Goal: Task Accomplishment & Management: Manage account settings

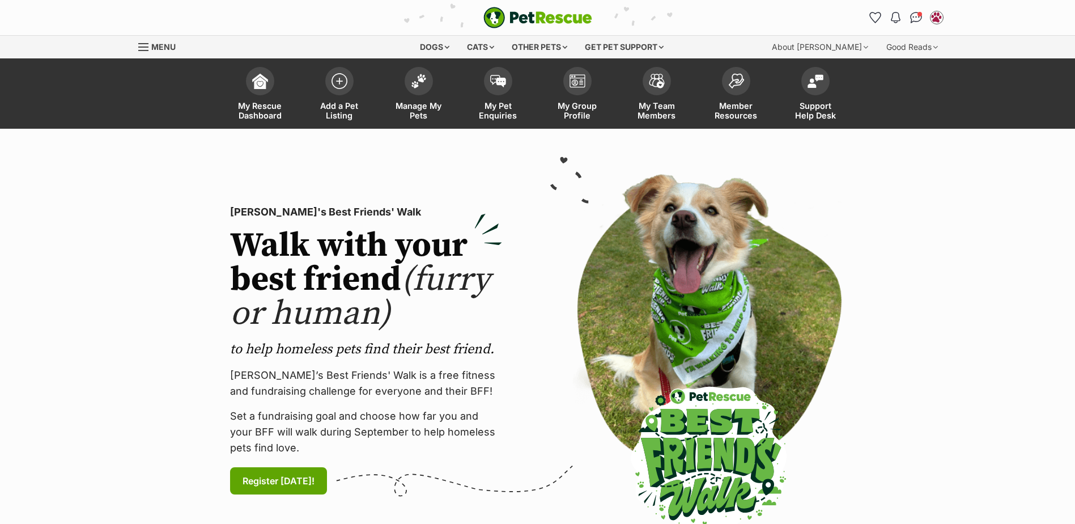
drag, startPoint x: 918, startPoint y: 14, endPoint x: 893, endPoint y: 30, distance: 29.9
click at [918, 14] on img "Conversations" at bounding box center [916, 17] width 12 height 11
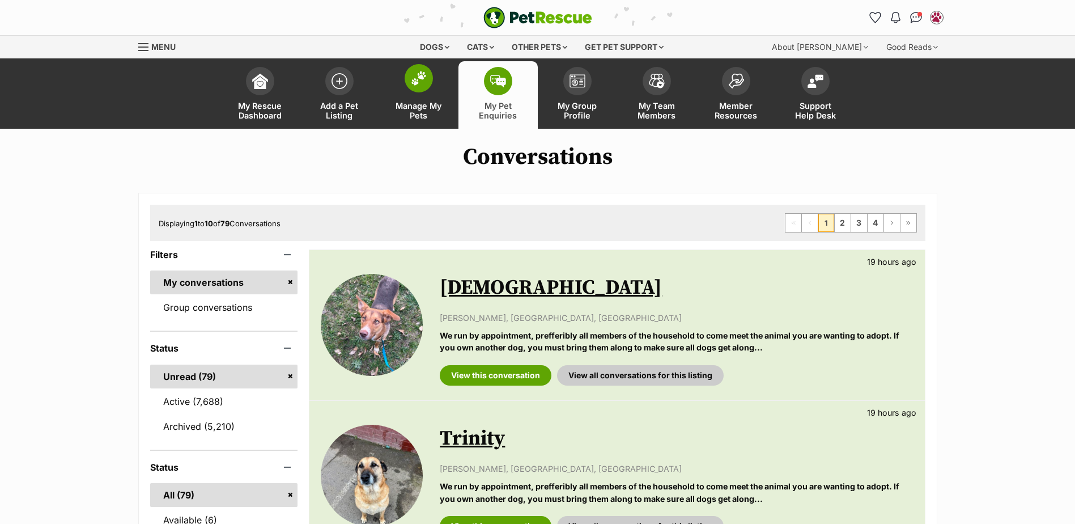
click at [430, 78] on span at bounding box center [419, 78] width 28 height 28
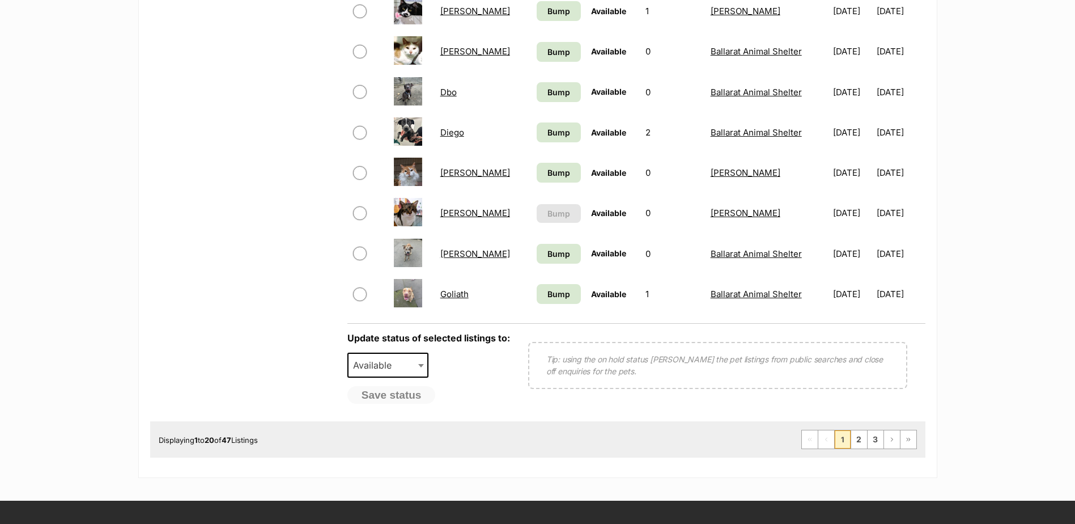
scroll to position [907, 0]
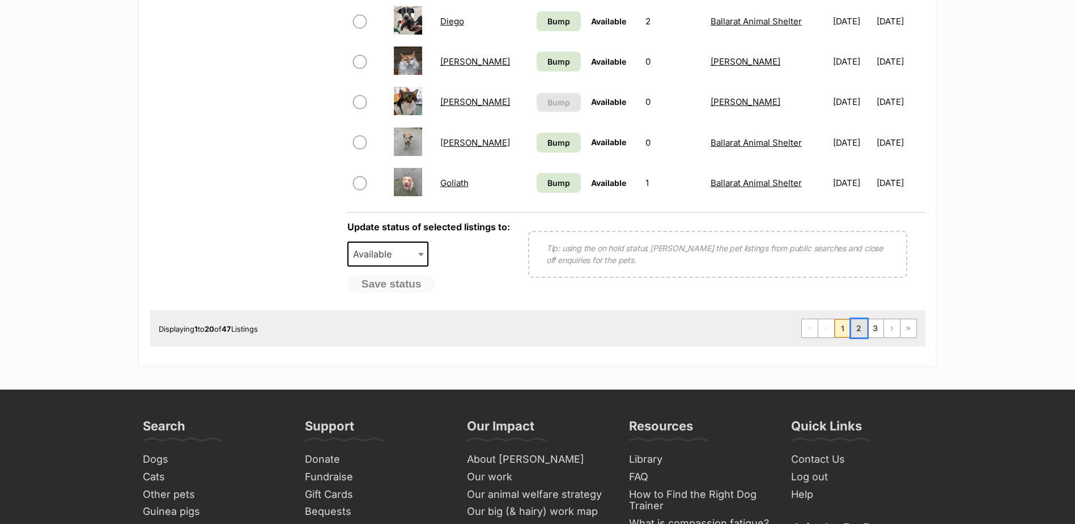
click at [856, 332] on link "2" at bounding box center [859, 328] width 16 height 18
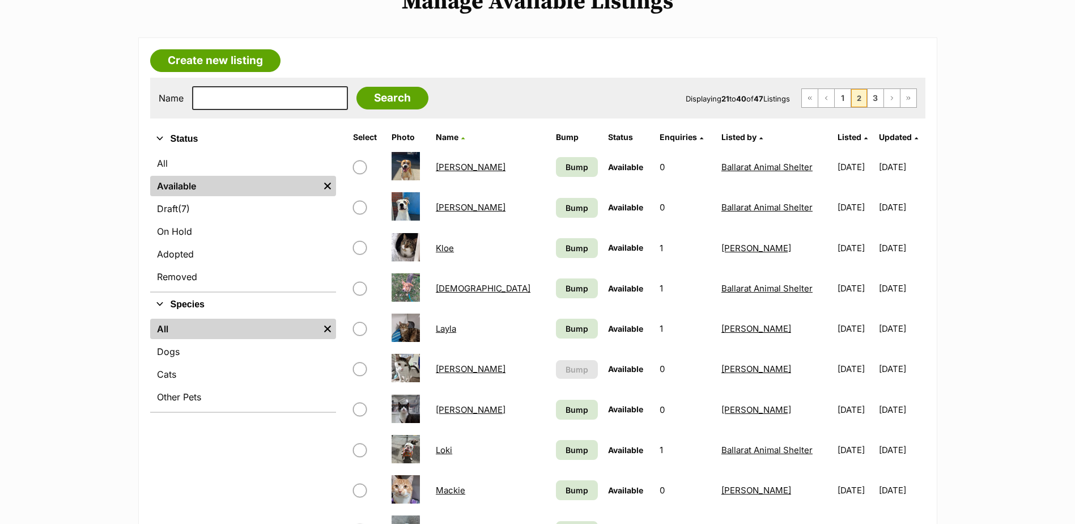
scroll to position [57, 0]
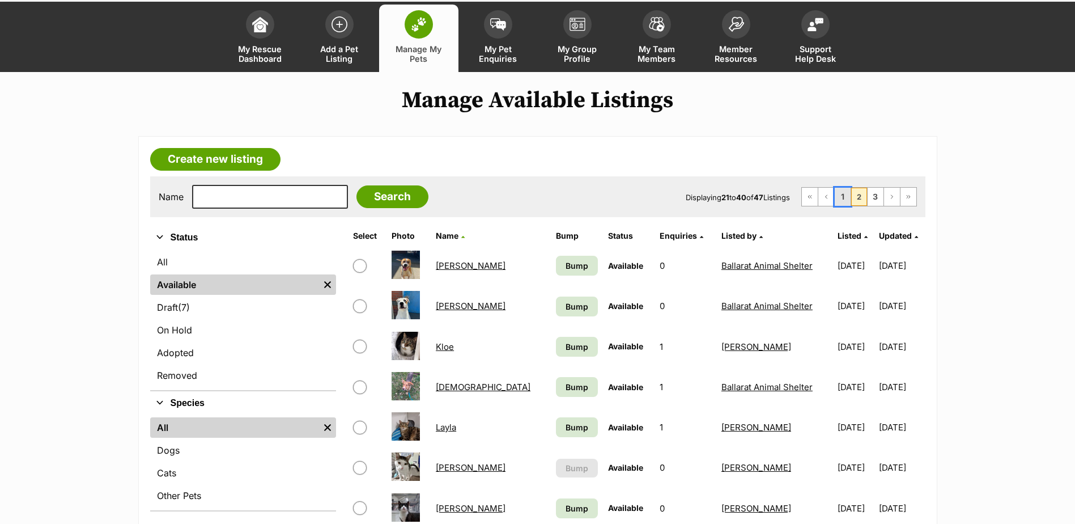
click at [847, 199] on link "1" at bounding box center [843, 197] width 16 height 18
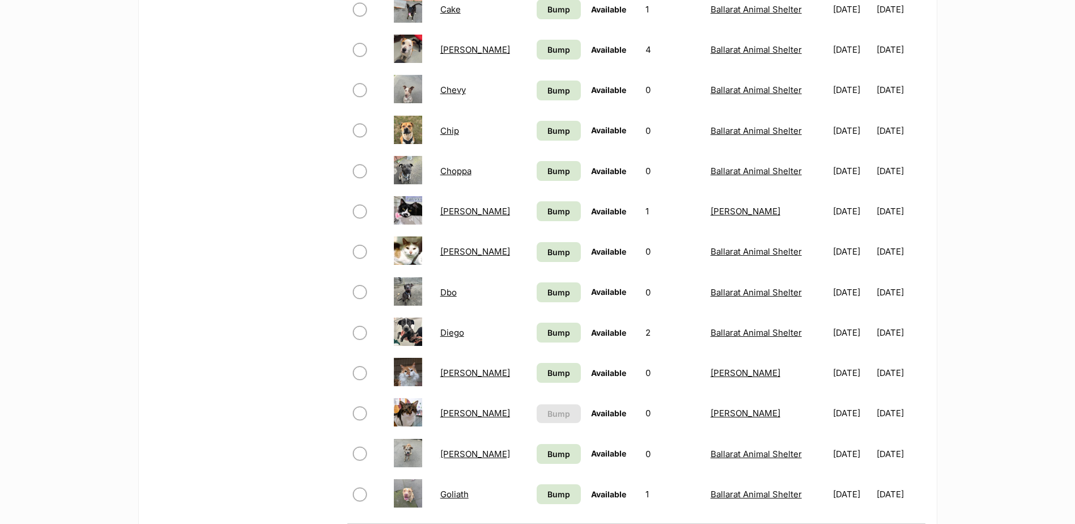
scroll to position [623, 0]
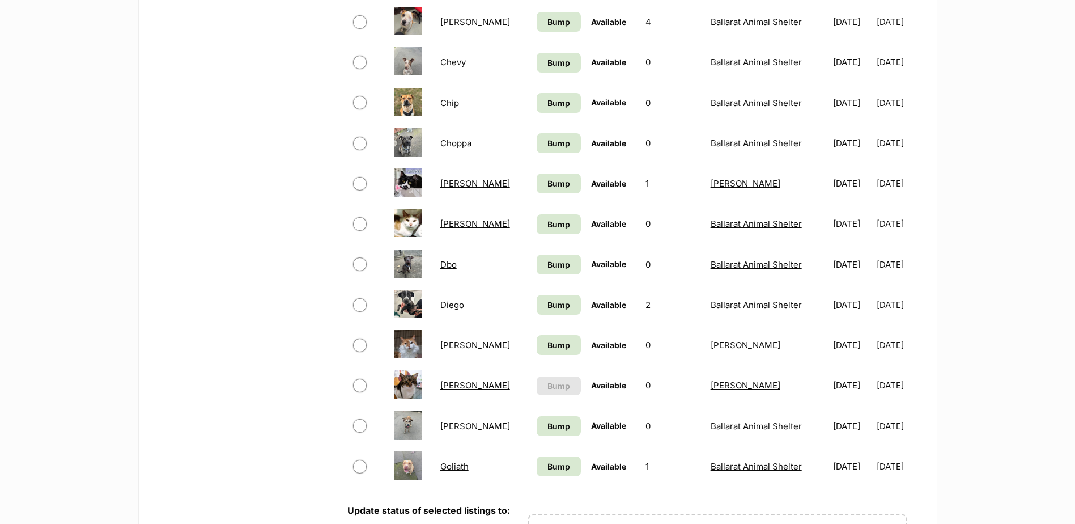
click at [447, 428] on link "[PERSON_NAME]" at bounding box center [475, 426] width 70 height 11
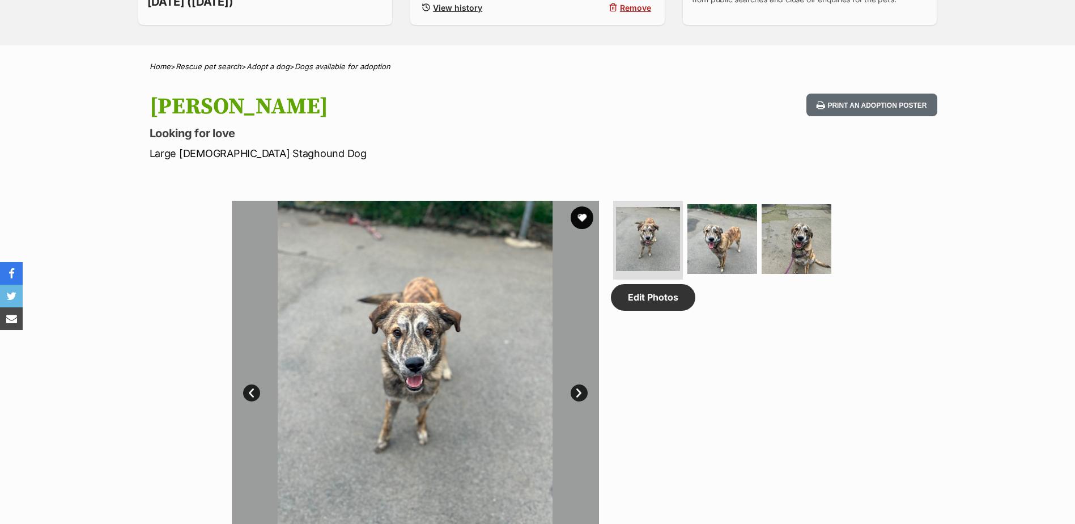
click at [583, 396] on link "Next" at bounding box center [579, 392] width 17 height 17
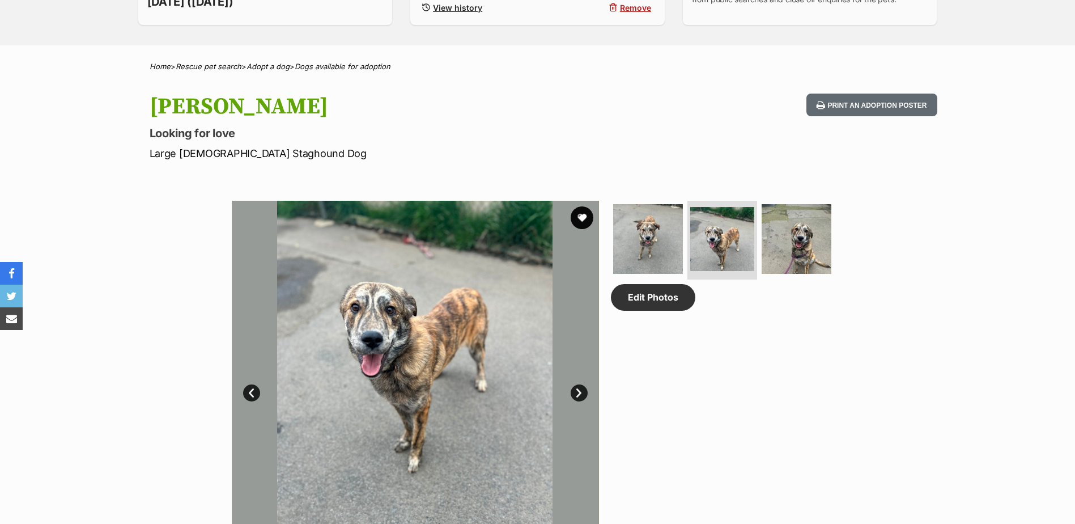
click at [577, 396] on link "Next" at bounding box center [579, 392] width 17 height 17
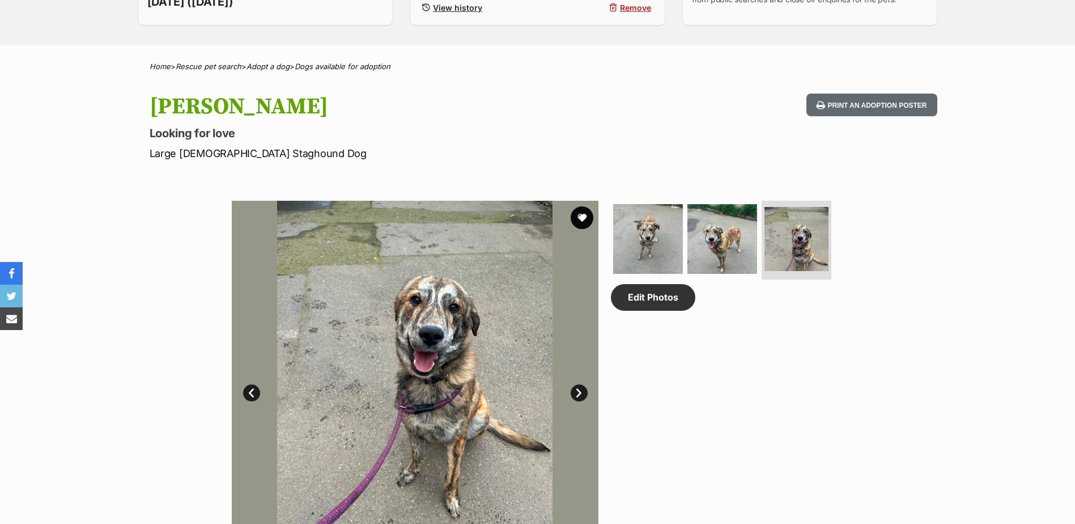
click at [577, 396] on link "Next" at bounding box center [579, 392] width 17 height 17
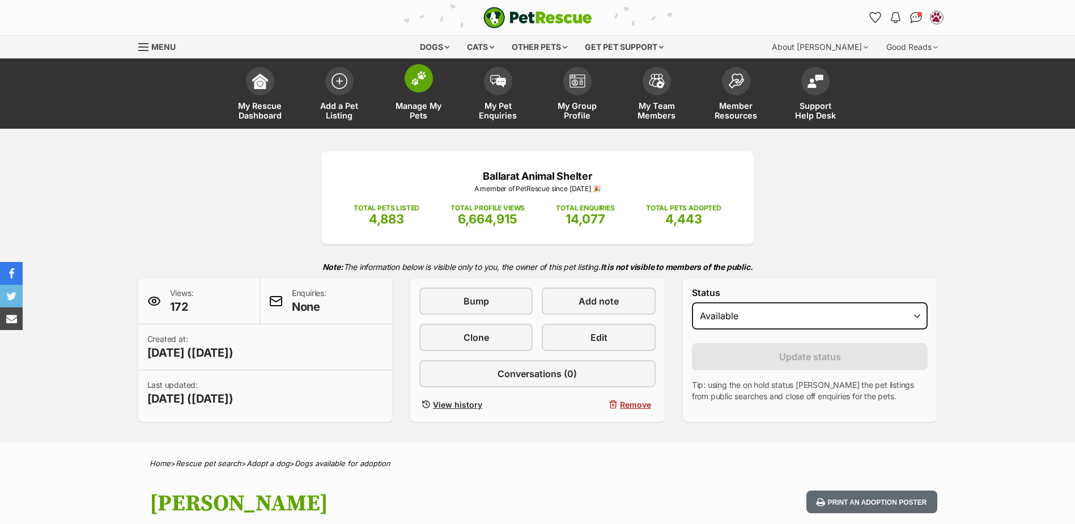
click at [414, 78] on img at bounding box center [419, 78] width 16 height 15
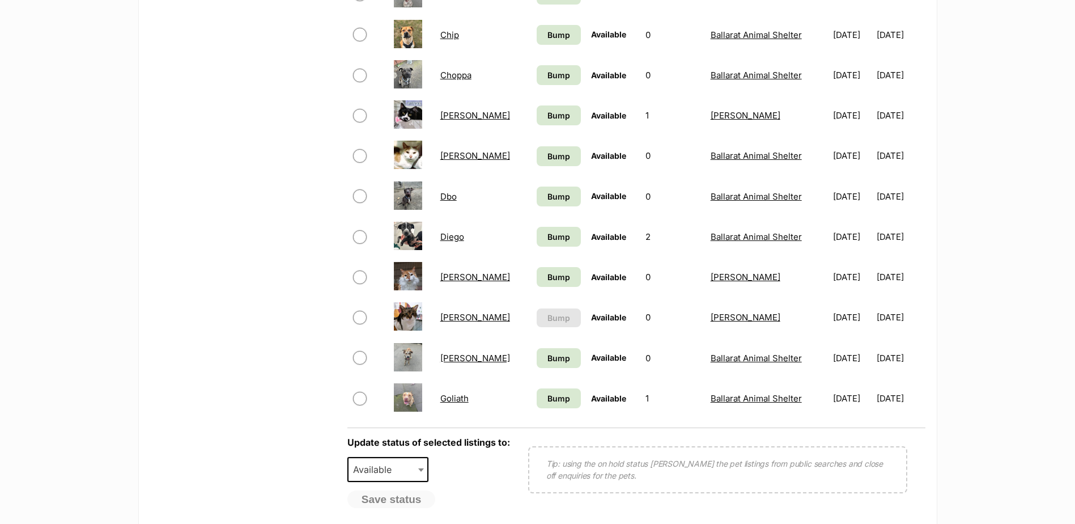
scroll to position [793, 0]
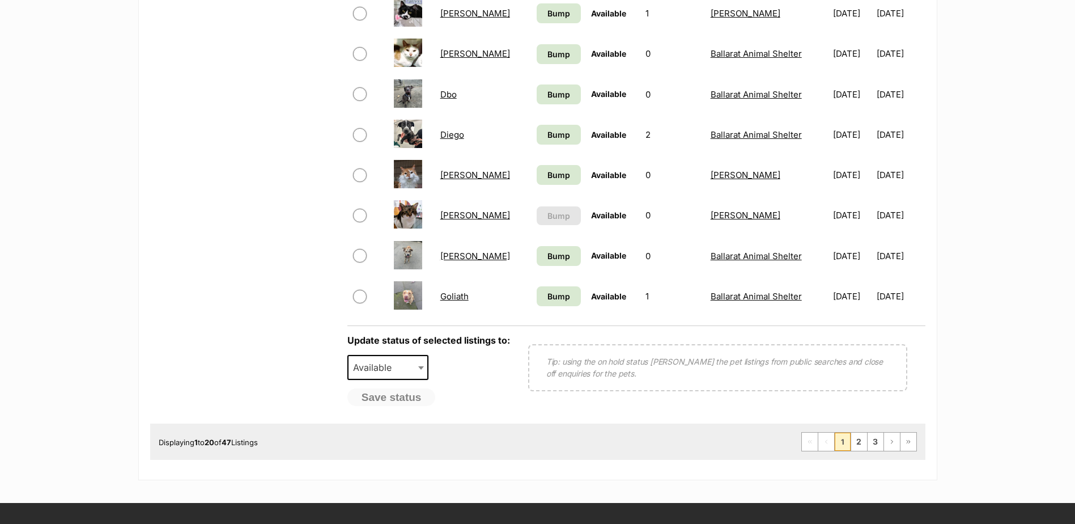
click at [450, 254] on link "Frank Sinatra" at bounding box center [475, 255] width 70 height 11
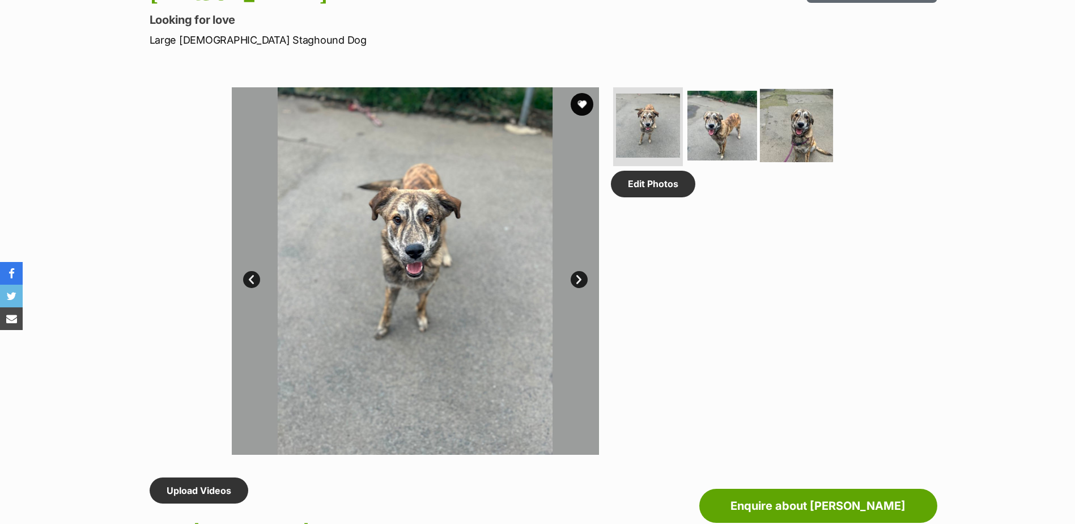
click at [792, 140] on img at bounding box center [796, 124] width 73 height 73
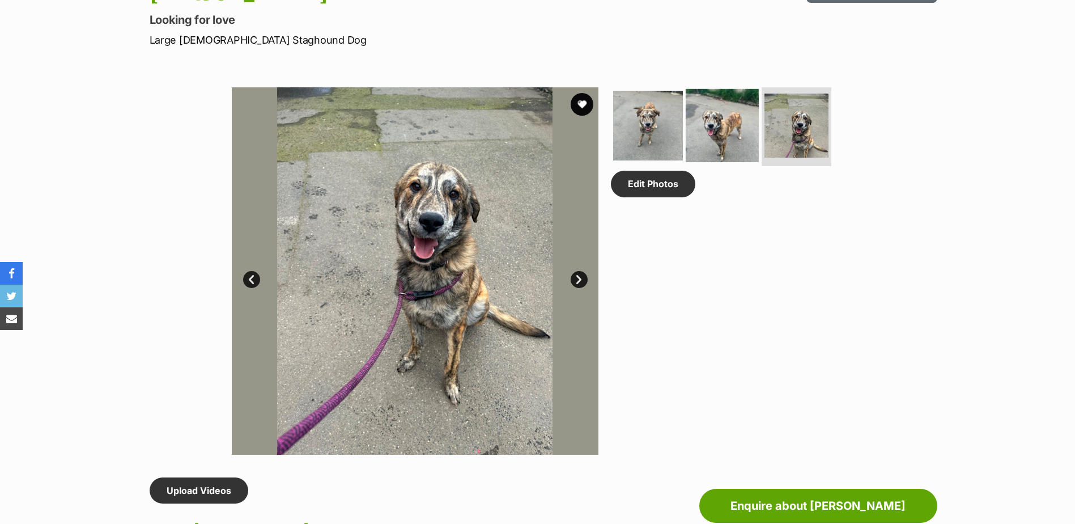
click at [725, 130] on img at bounding box center [722, 124] width 73 height 73
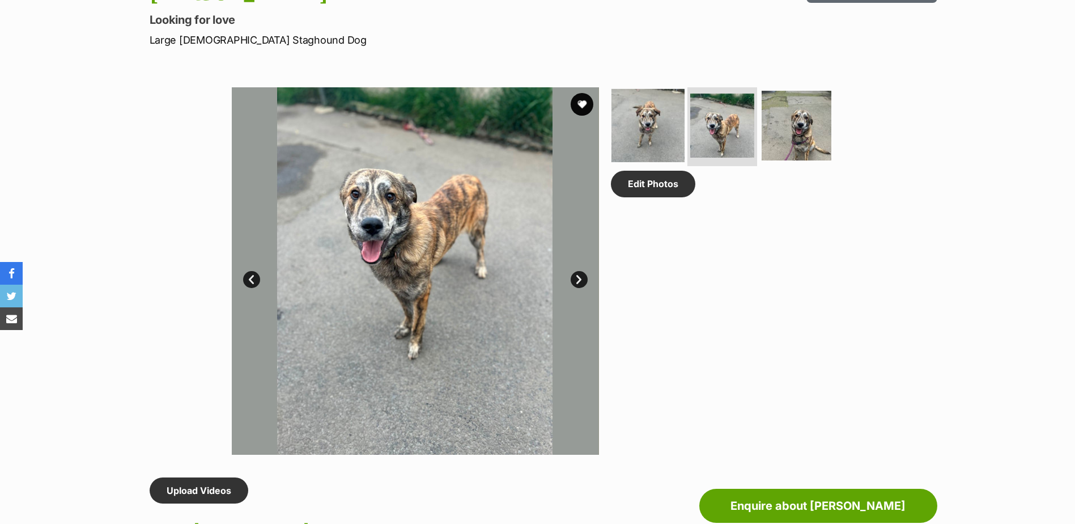
click at [636, 135] on img at bounding box center [647, 124] width 73 height 73
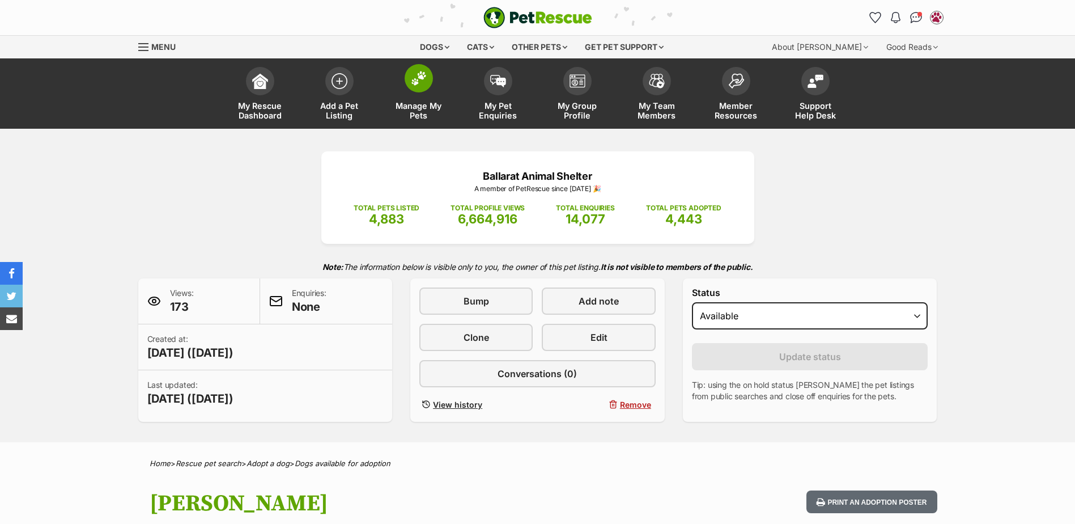
click at [409, 82] on span at bounding box center [419, 78] width 28 height 28
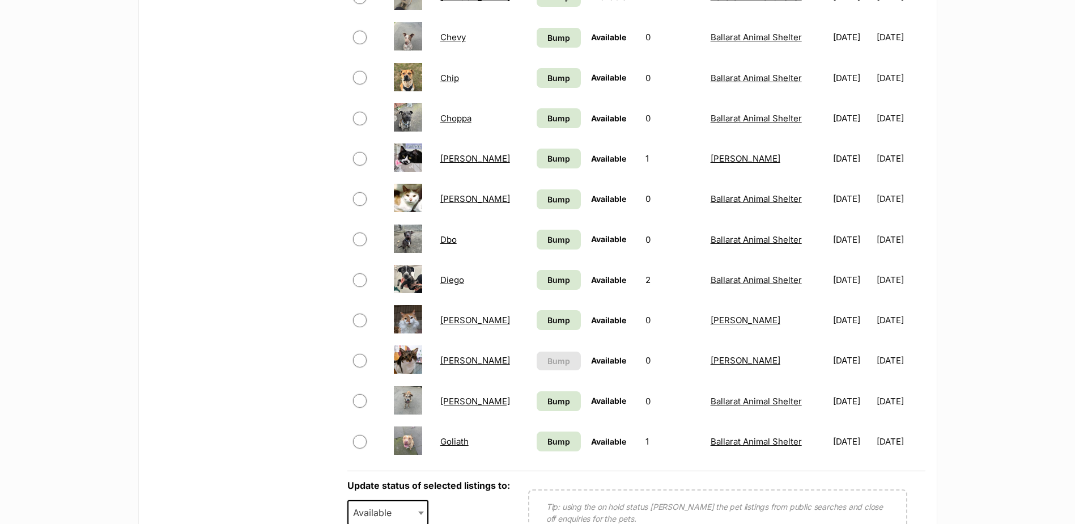
scroll to position [737, 0]
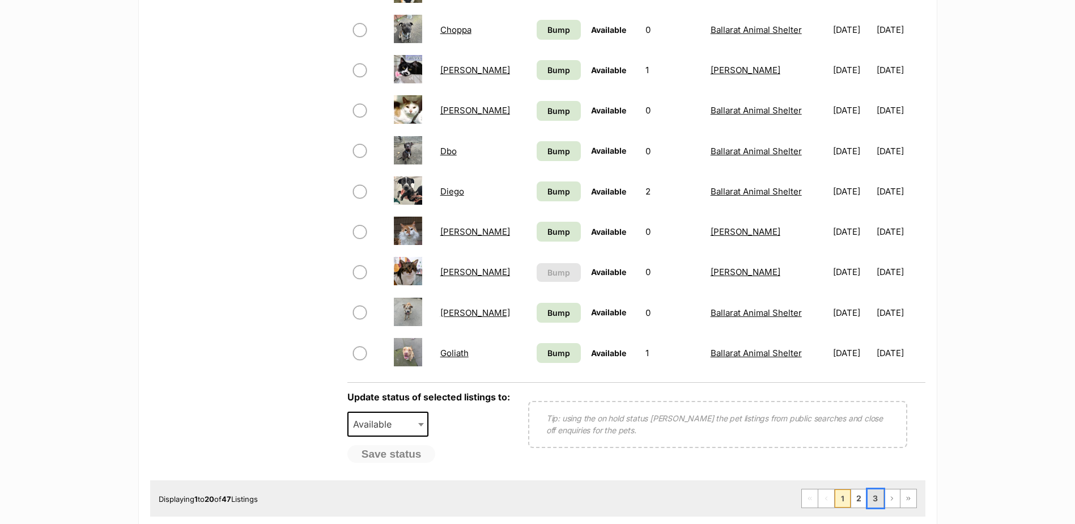
click at [875, 505] on link "3" at bounding box center [876, 498] width 16 height 18
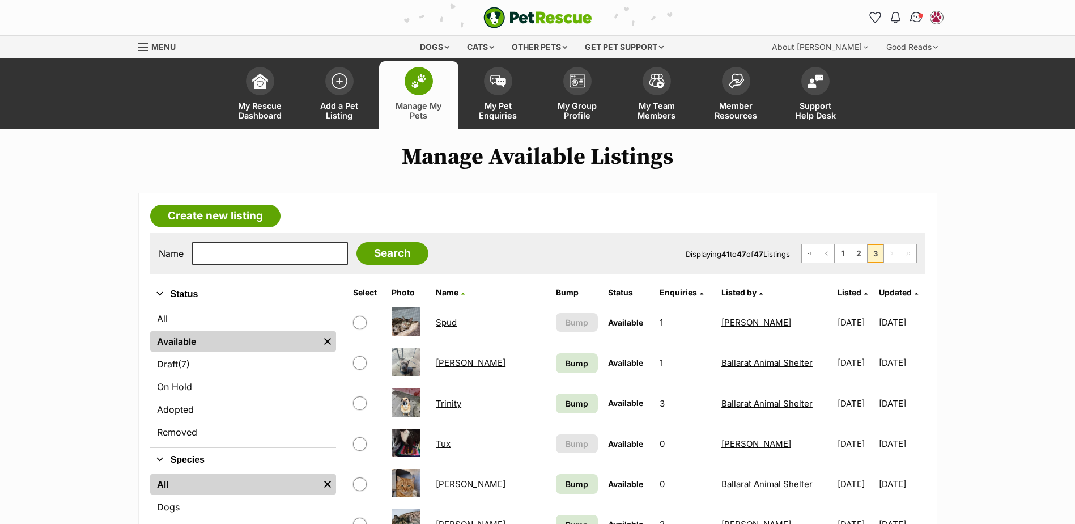
drag, startPoint x: 912, startPoint y: 5, endPoint x: 920, endPoint y: 10, distance: 9.4
click at [912, 5] on div "PetRescue home Notifications Read [PERSON_NAME] aka Wreck it [PERSON_NAME] hasn…" at bounding box center [538, 17] width 816 height 35
click at [920, 10] on link "Conversations" at bounding box center [915, 17] width 23 height 23
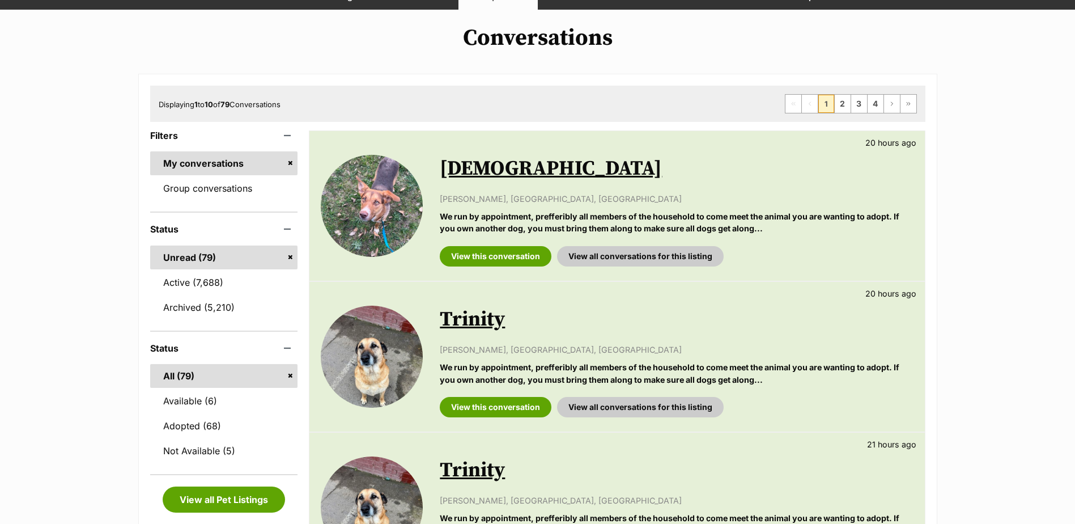
scroll to position [57, 0]
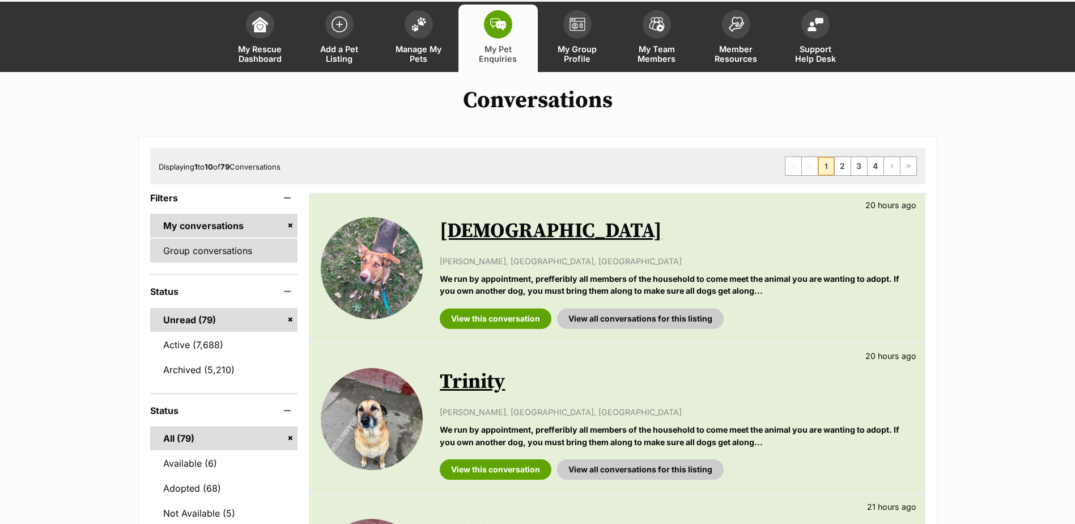
click at [201, 242] on link "Group conversations" at bounding box center [224, 251] width 148 height 24
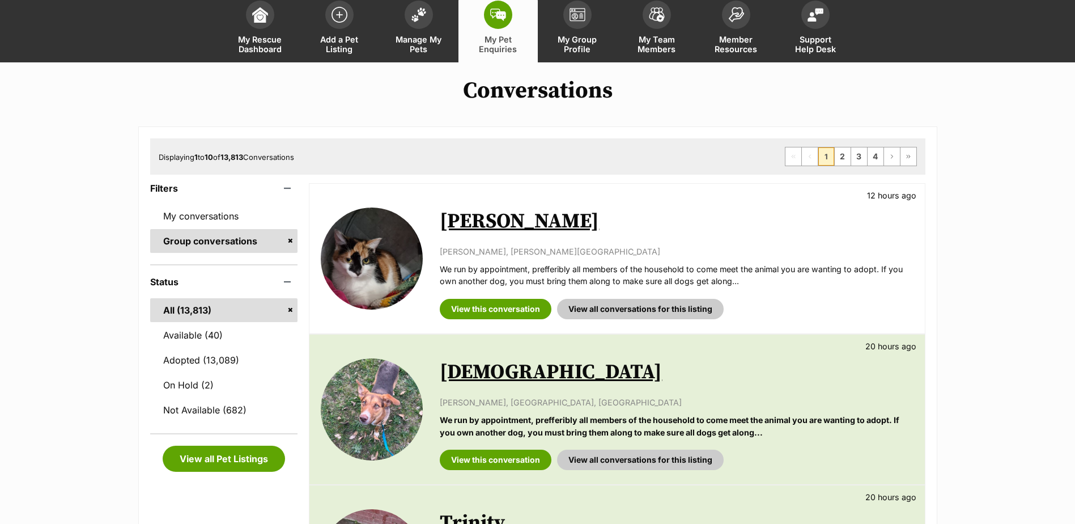
scroll to position [57, 0]
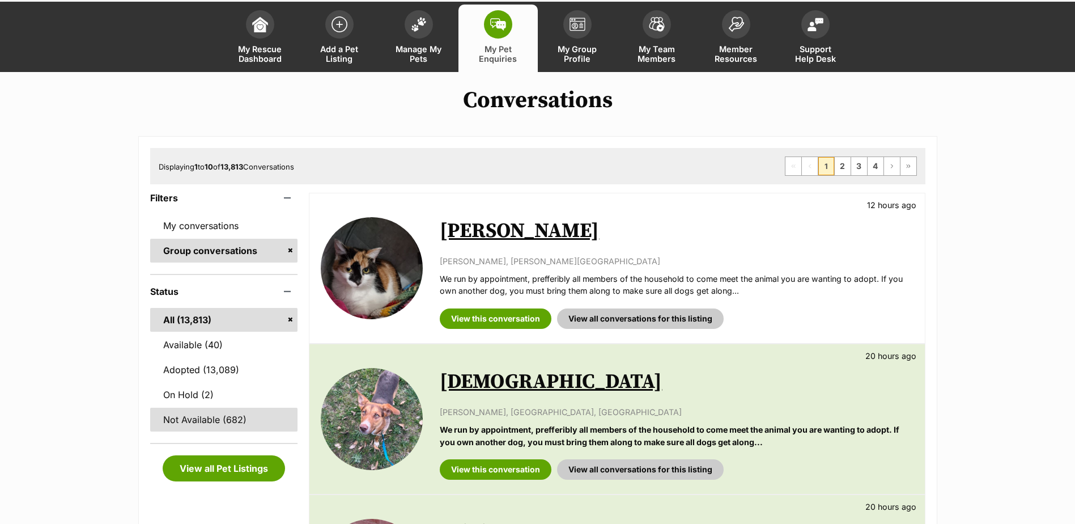
click at [232, 417] on link "Not Available (682)" at bounding box center [224, 419] width 148 height 24
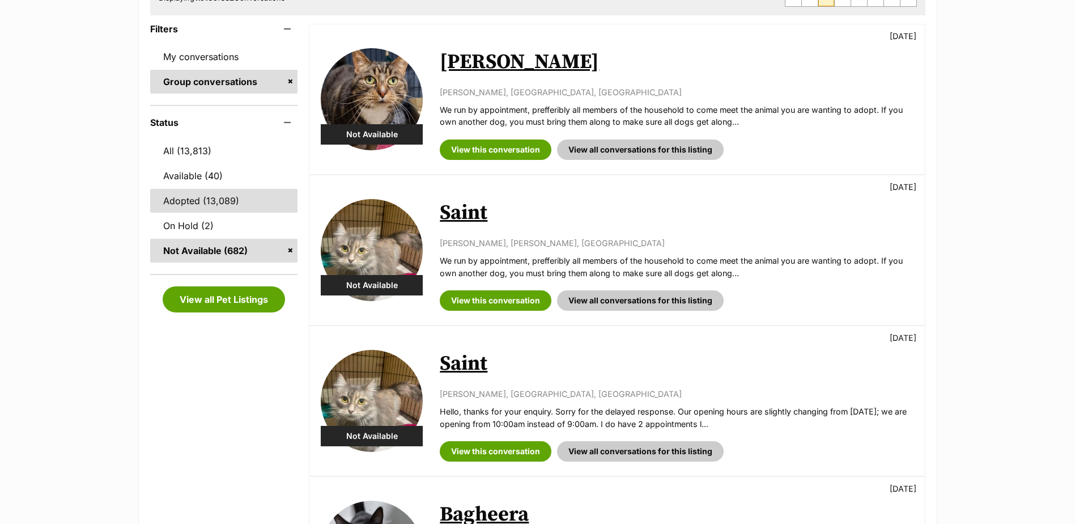
scroll to position [227, 0]
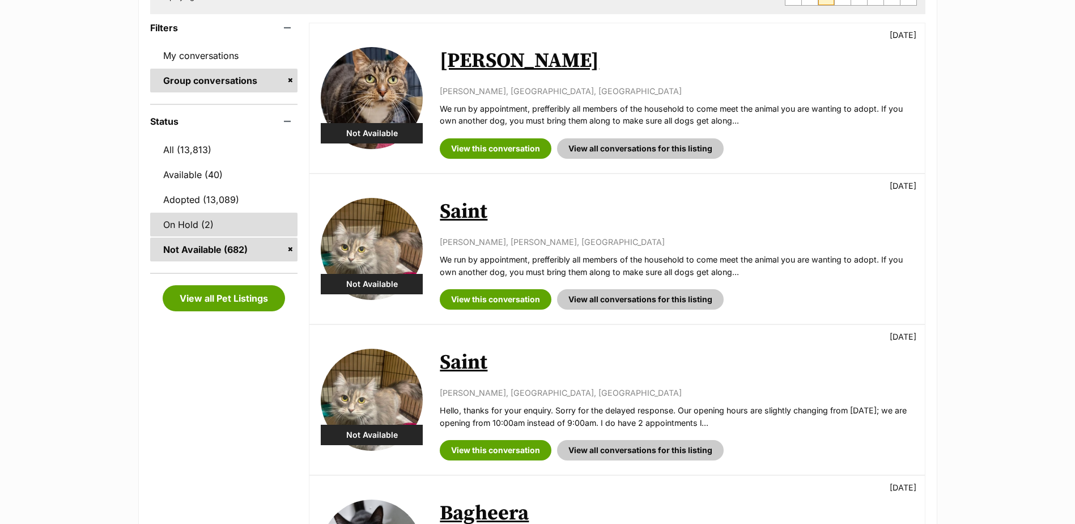
click at [207, 228] on link "On Hold (2)" at bounding box center [224, 225] width 148 height 24
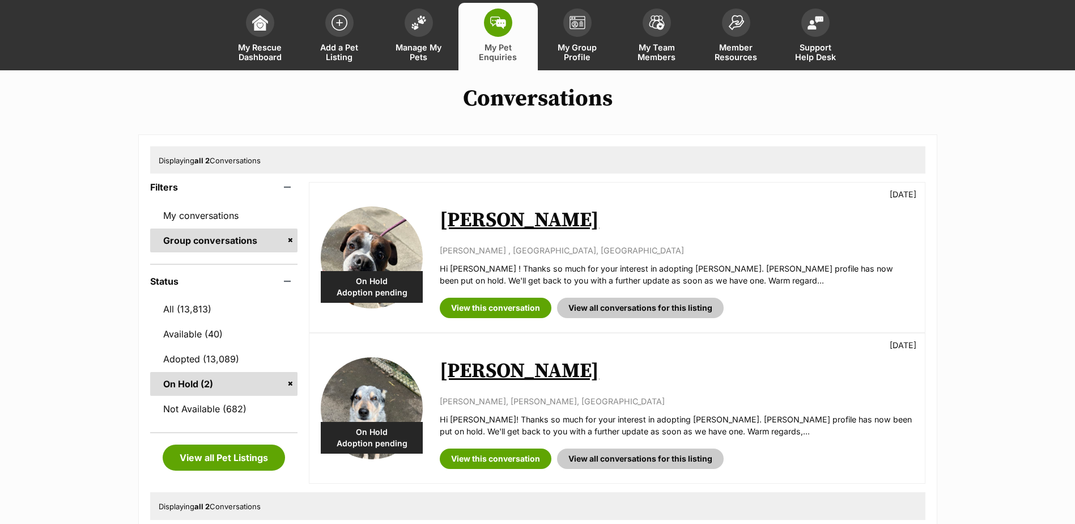
scroll to position [170, 0]
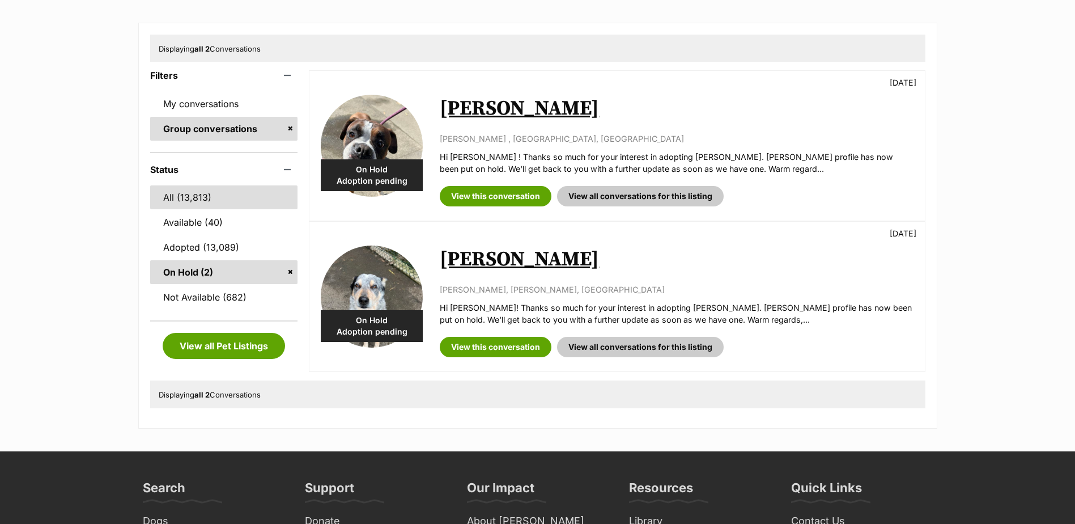
click at [184, 197] on link "All (13,813)" at bounding box center [224, 197] width 148 height 24
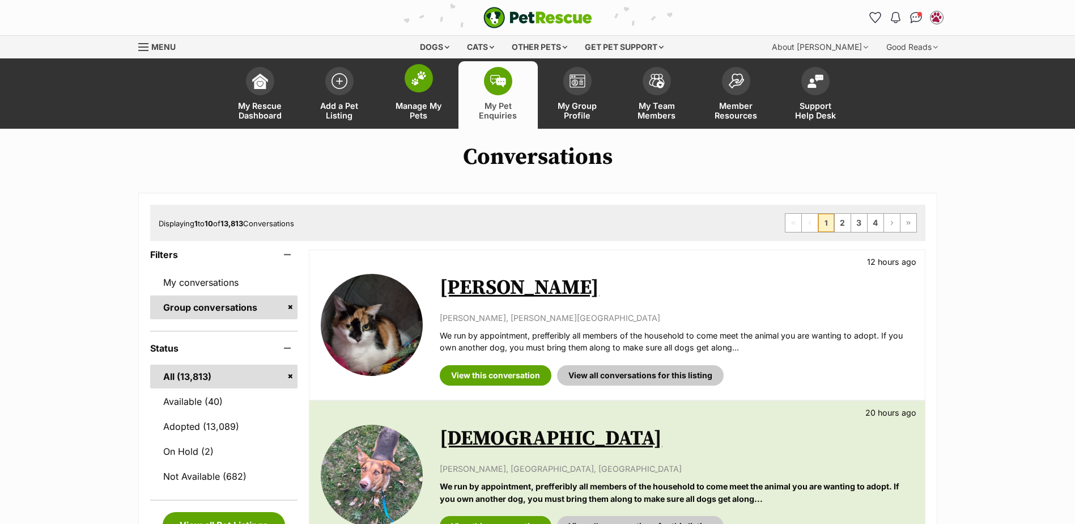
drag, startPoint x: 431, startPoint y: 76, endPoint x: 431, endPoint y: 85, distance: 9.1
click at [431, 76] on span at bounding box center [419, 78] width 28 height 28
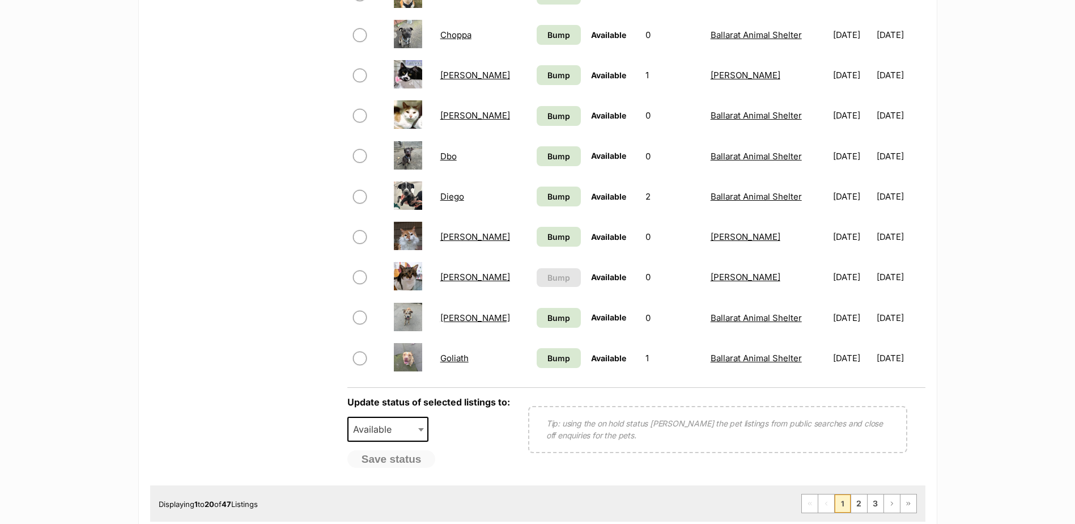
scroll to position [793, 0]
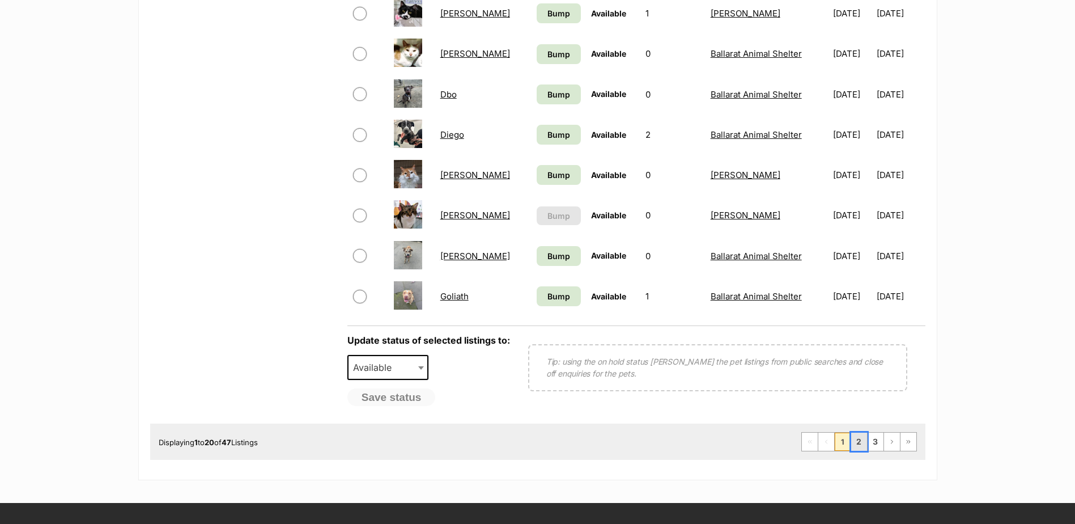
click at [859, 443] on link "2" at bounding box center [859, 441] width 16 height 18
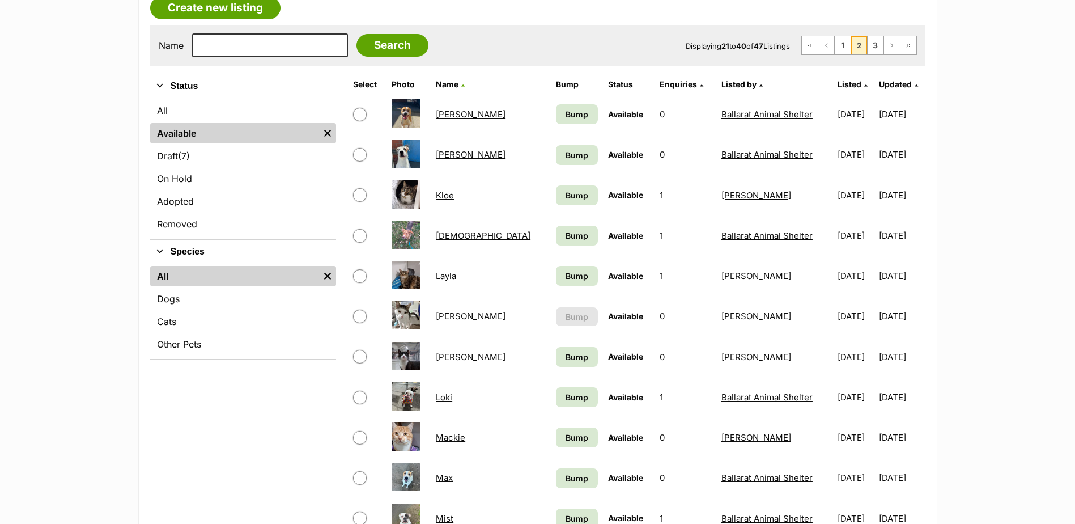
scroll to position [227, 0]
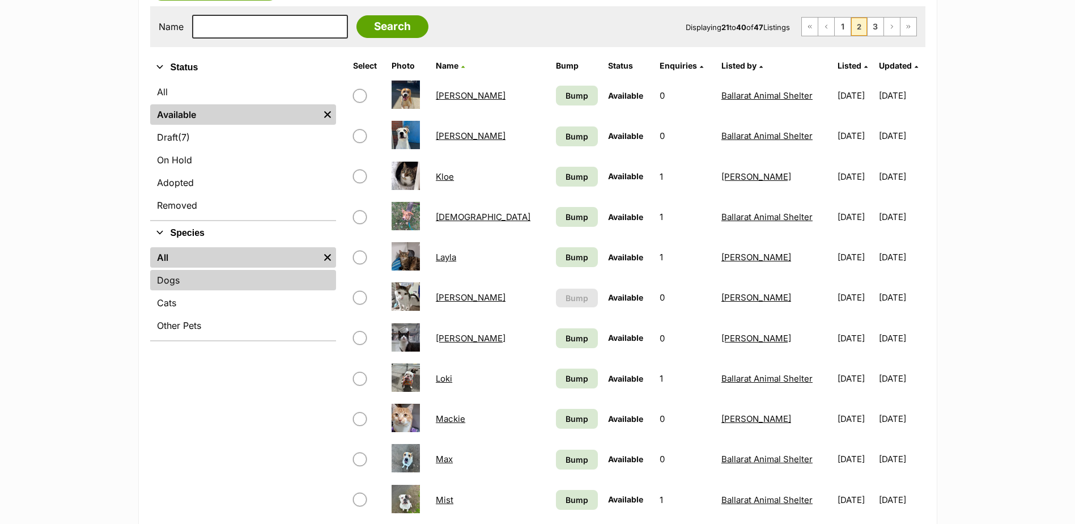
click at [231, 277] on link "Dogs" at bounding box center [243, 280] width 186 height 20
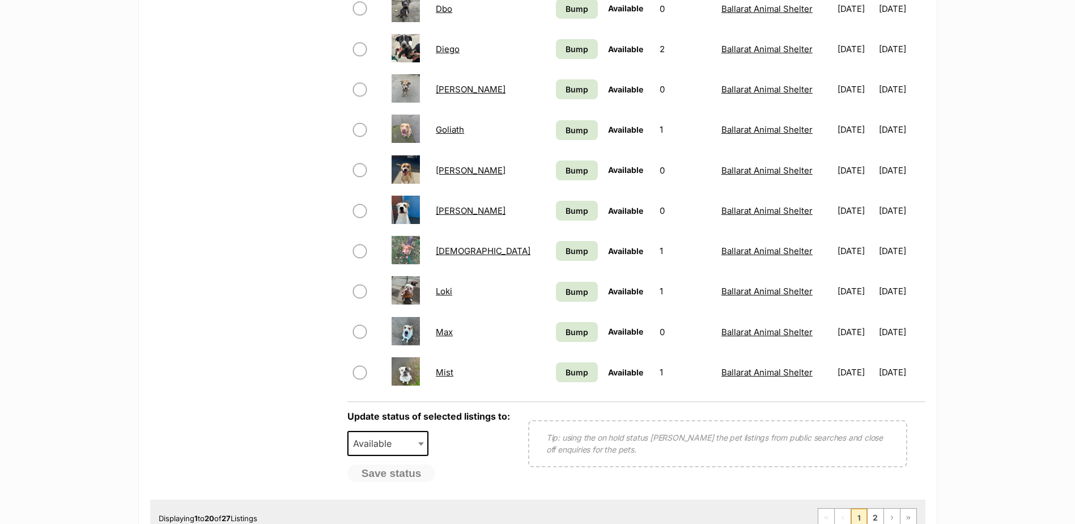
scroll to position [737, 0]
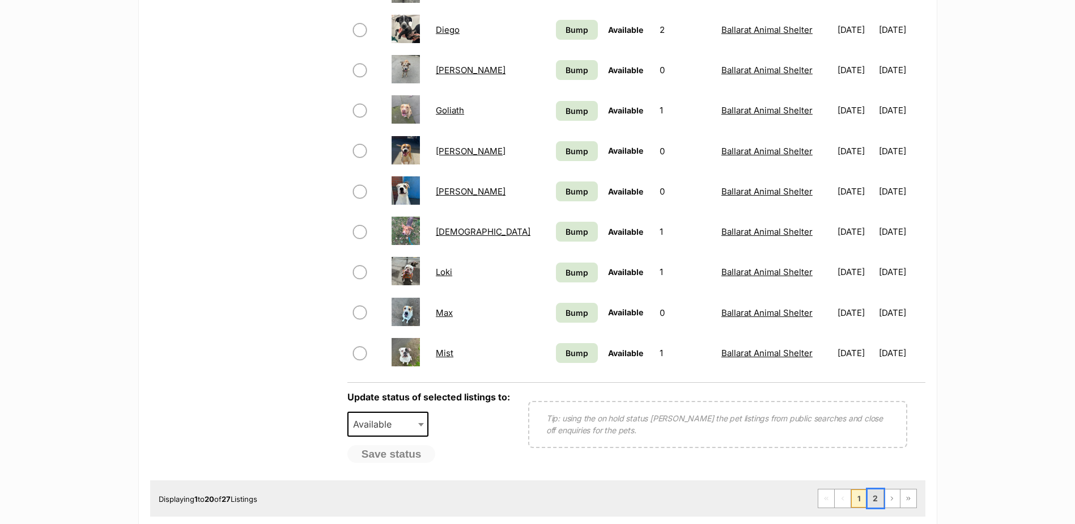
click at [880, 501] on link "2" at bounding box center [876, 498] width 16 height 18
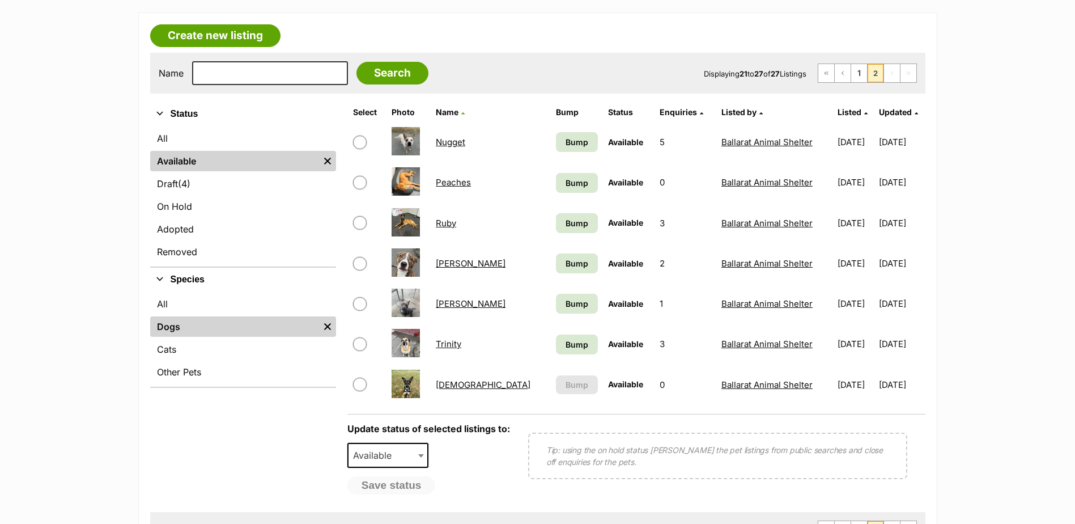
scroll to position [283, 0]
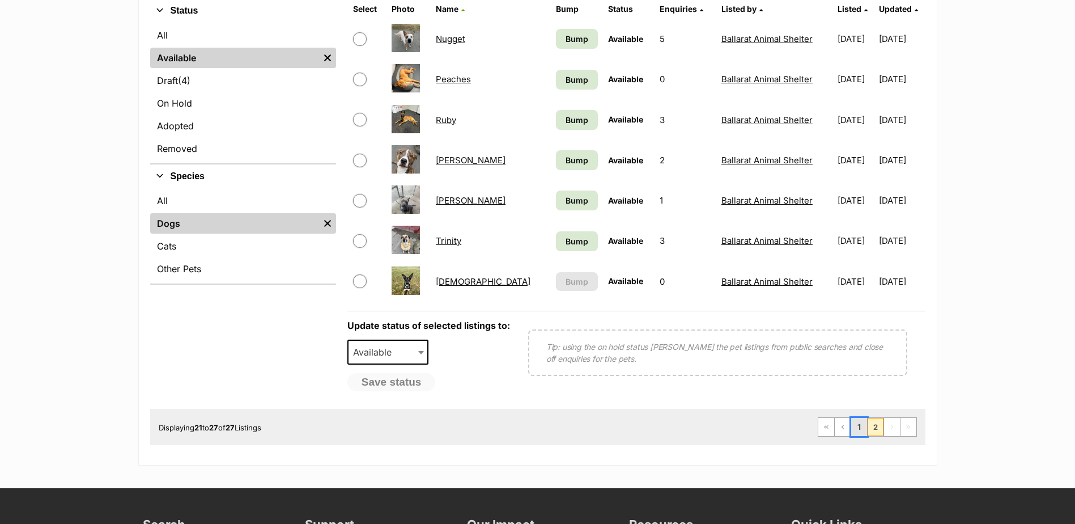
click at [860, 419] on link "1" at bounding box center [859, 427] width 16 height 18
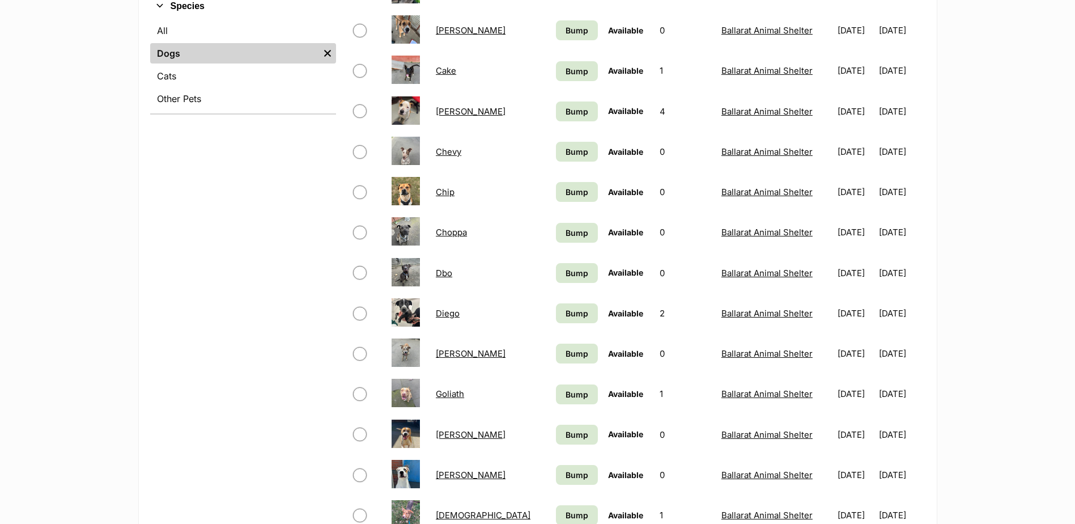
scroll to position [227, 0]
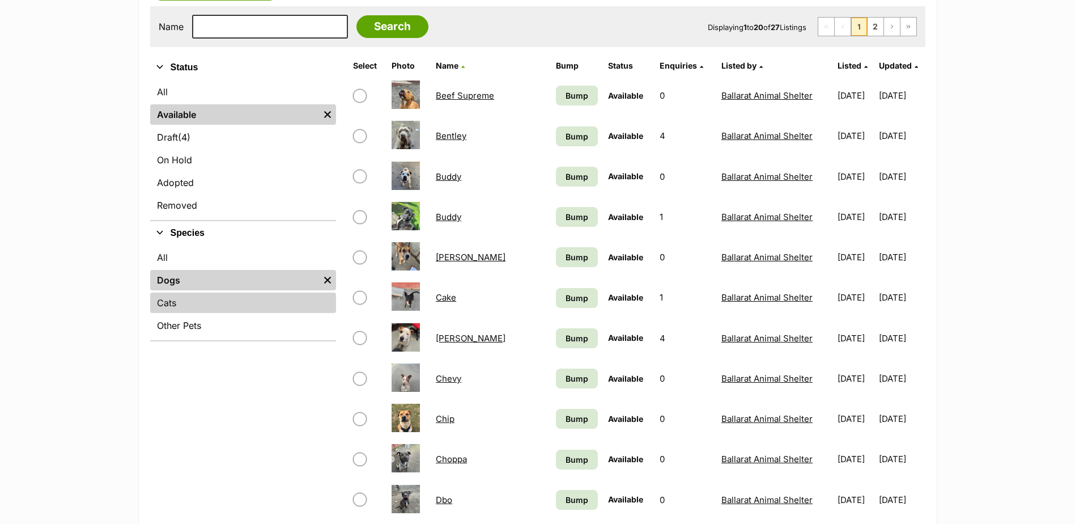
click at [210, 305] on link "Cats" at bounding box center [243, 302] width 186 height 20
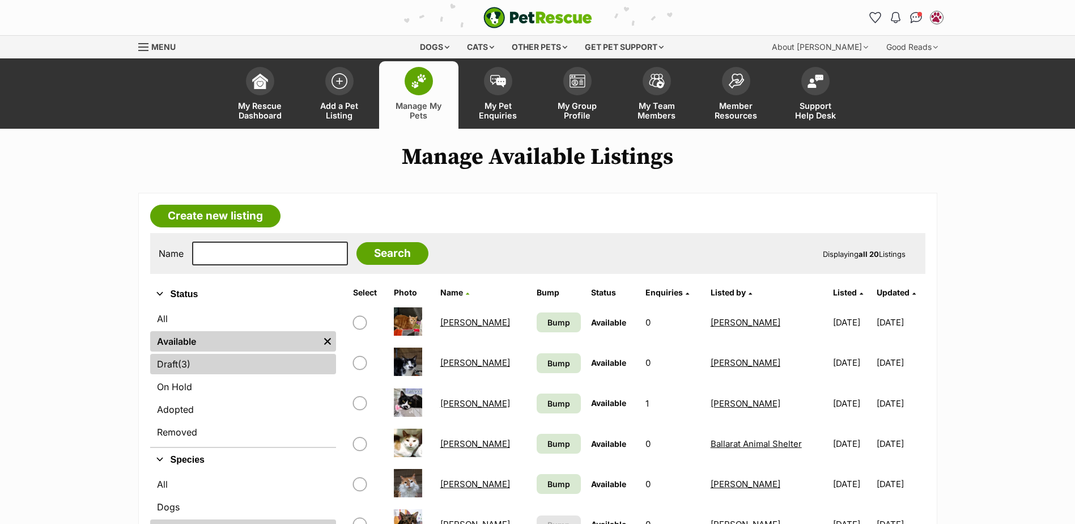
click at [224, 359] on link "Draft (3) Items" at bounding box center [243, 364] width 186 height 20
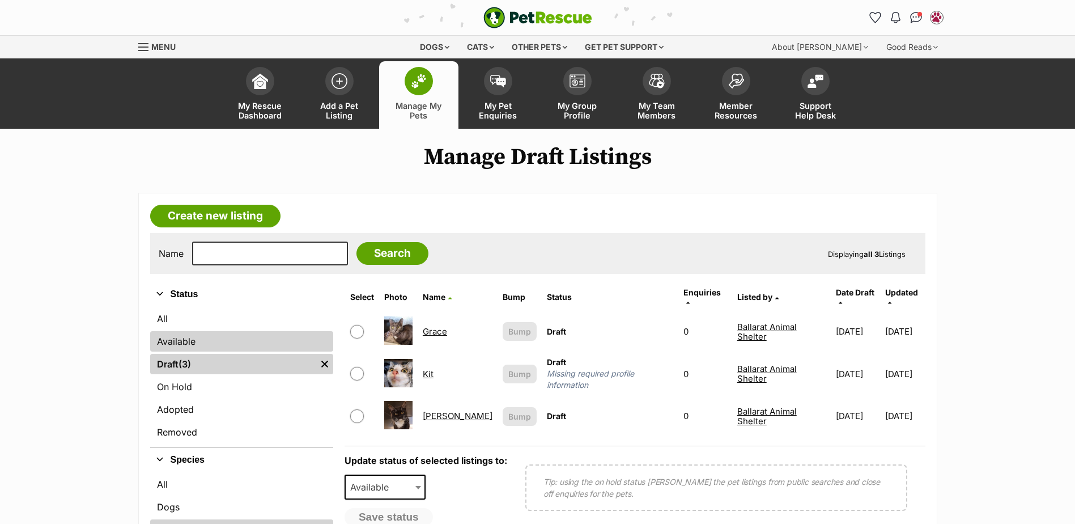
click at [169, 345] on link "Available" at bounding box center [241, 341] width 183 height 20
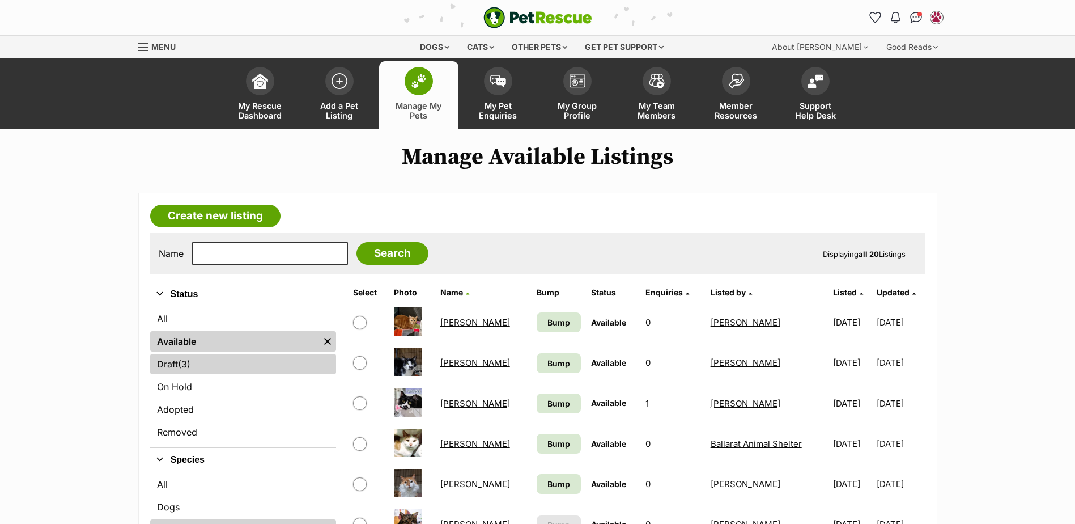
click at [204, 366] on link "Draft (3) Items" at bounding box center [243, 364] width 186 height 20
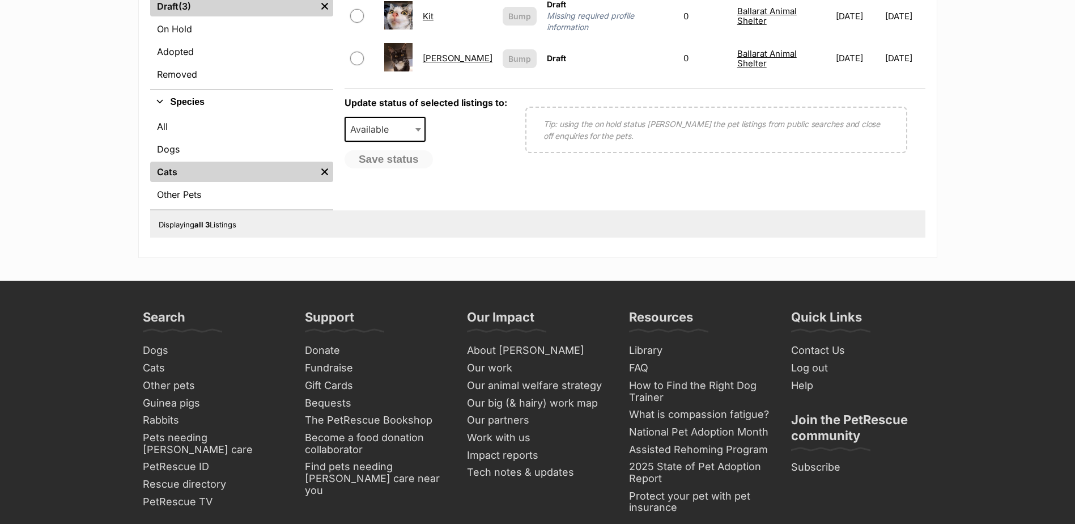
scroll to position [397, 0]
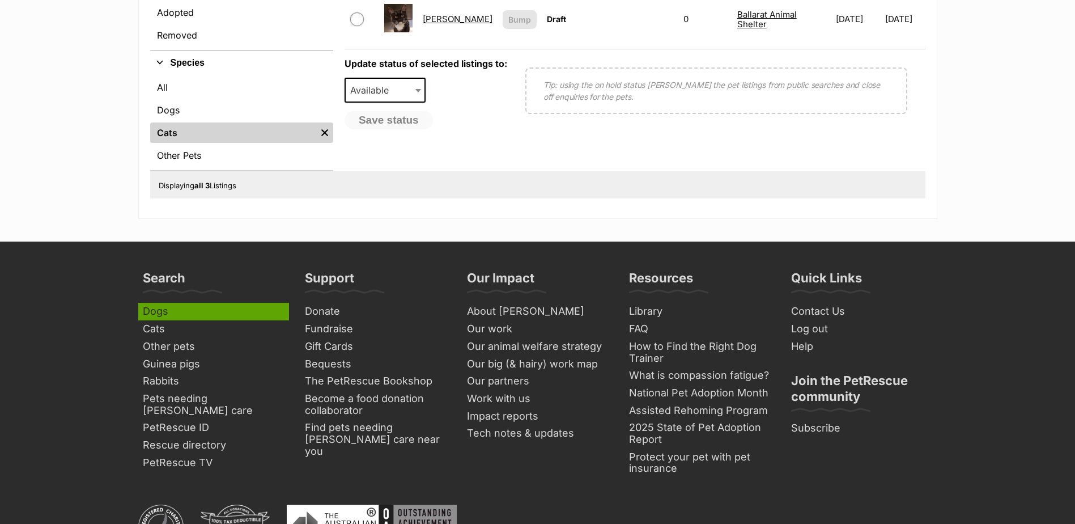
click at [143, 307] on link "Dogs" at bounding box center [213, 312] width 151 height 18
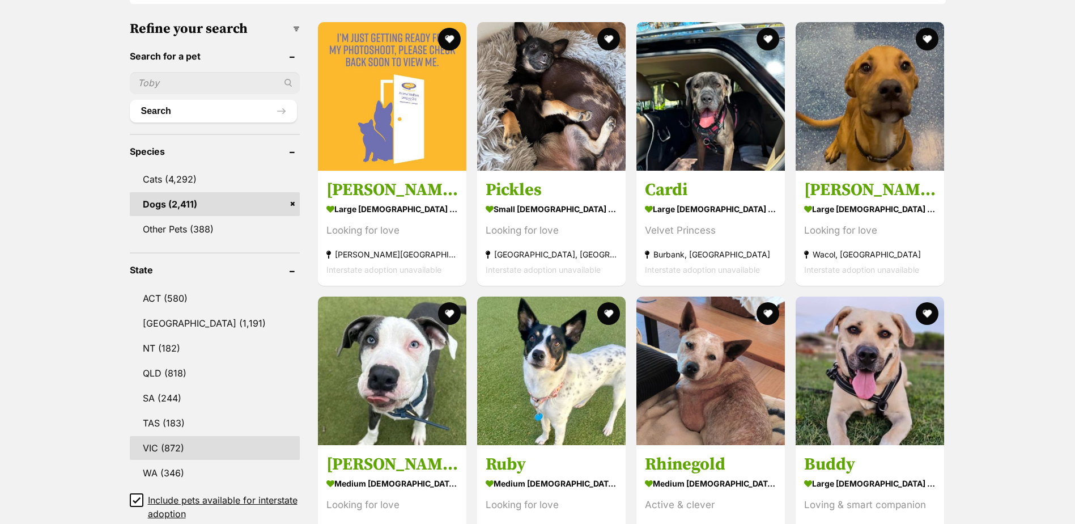
click at [179, 439] on link "VIC (872)" at bounding box center [215, 448] width 170 height 24
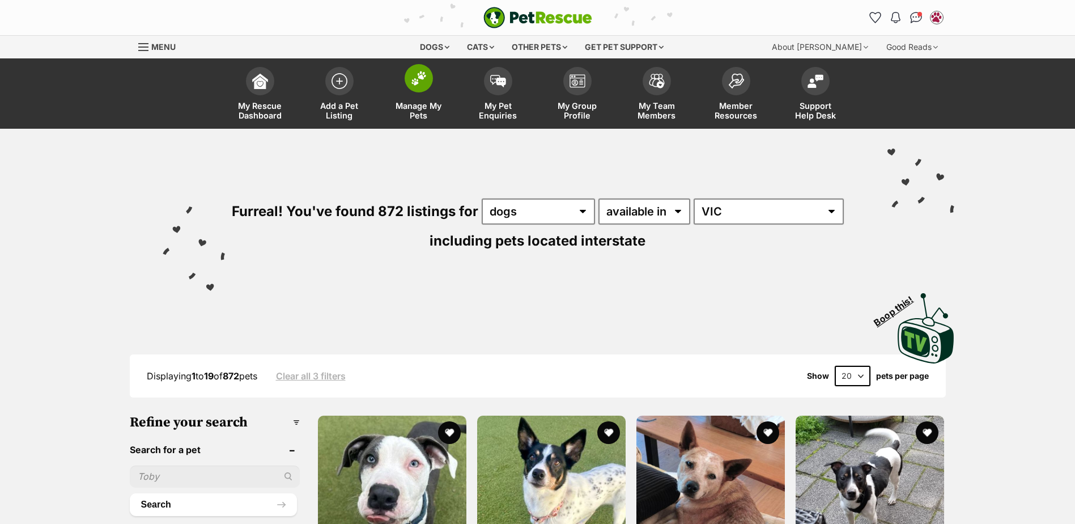
click at [435, 84] on link "Manage My Pets" at bounding box center [418, 94] width 79 height 67
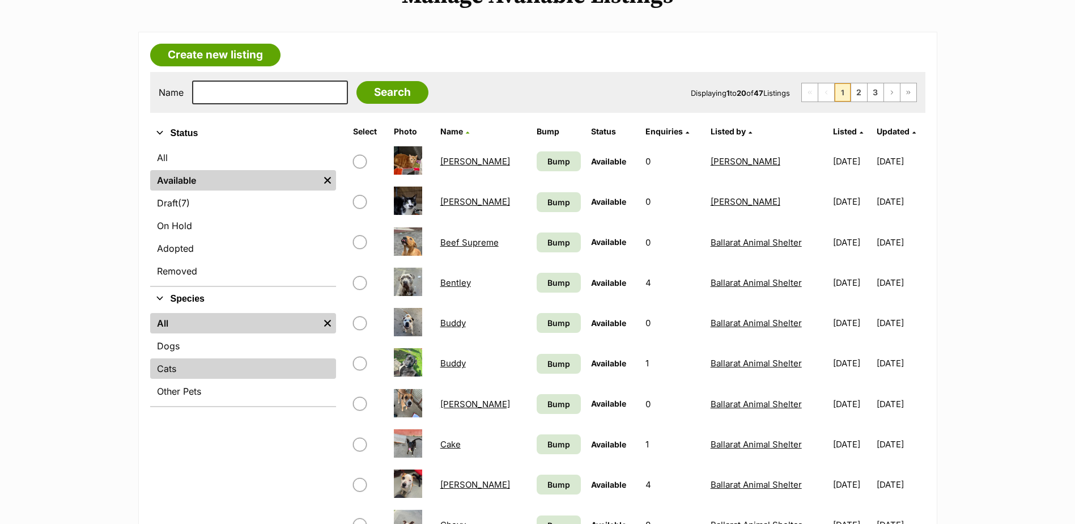
scroll to position [170, 0]
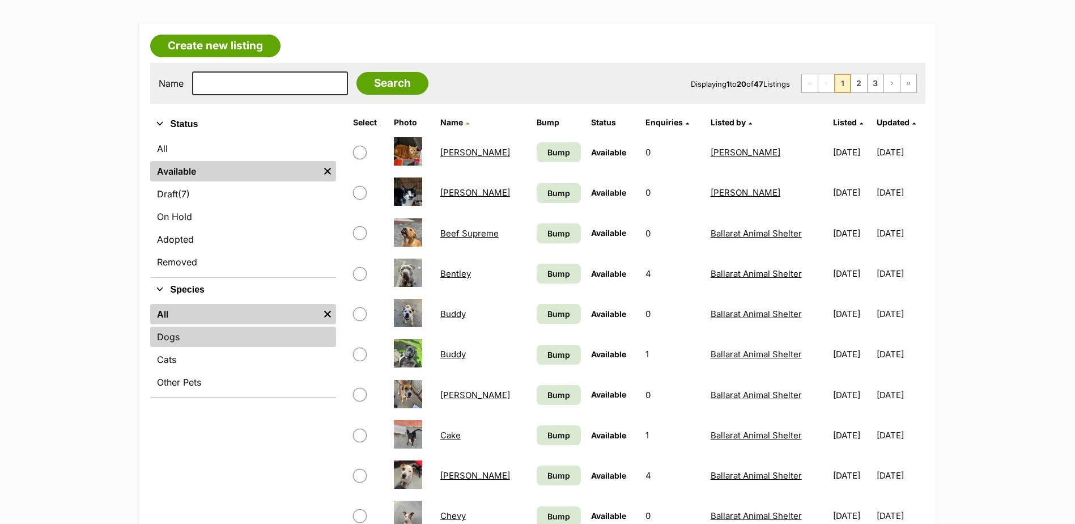
click at [190, 339] on link "Dogs" at bounding box center [243, 336] width 186 height 20
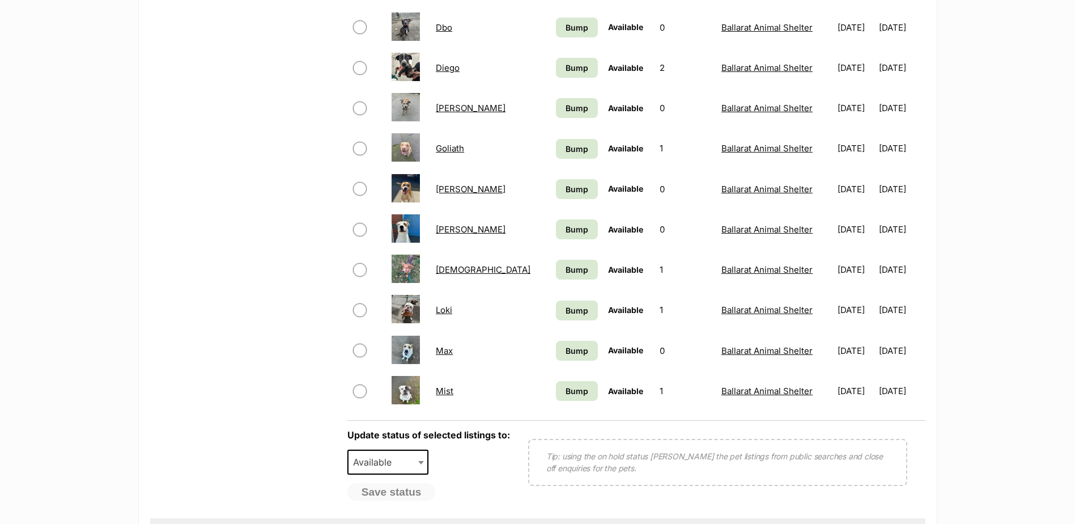
scroll to position [793, 0]
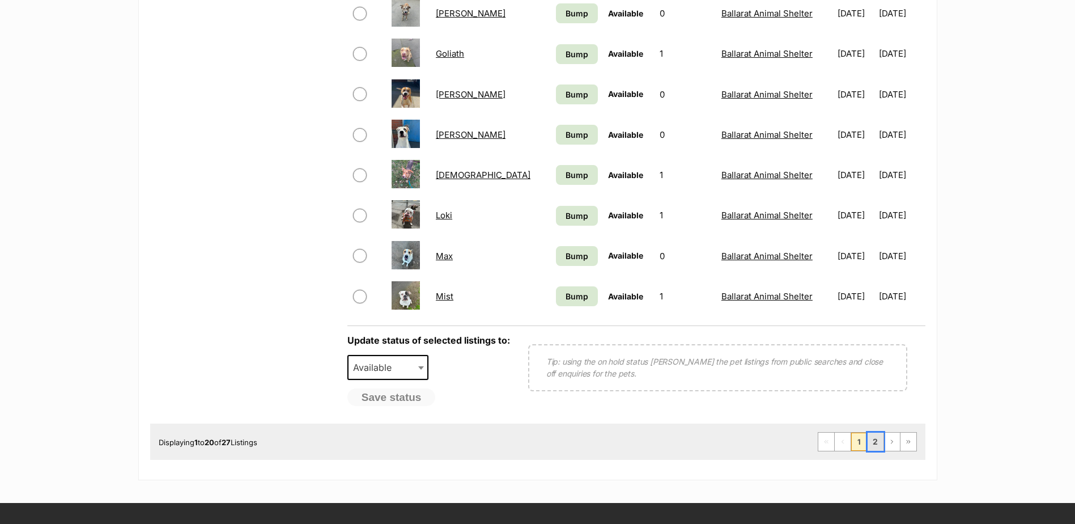
click at [874, 449] on link "2" at bounding box center [876, 441] width 16 height 18
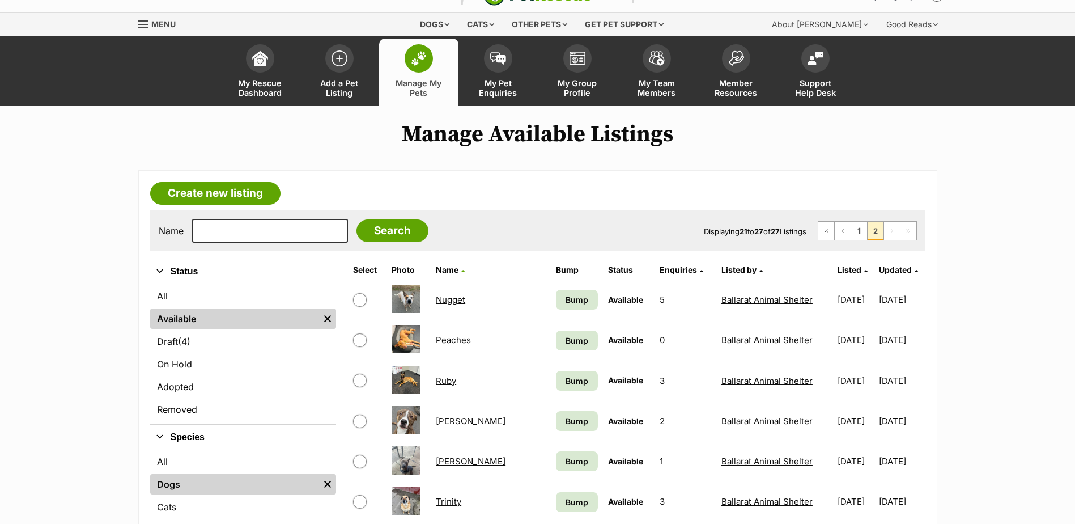
scroll to position [113, 0]
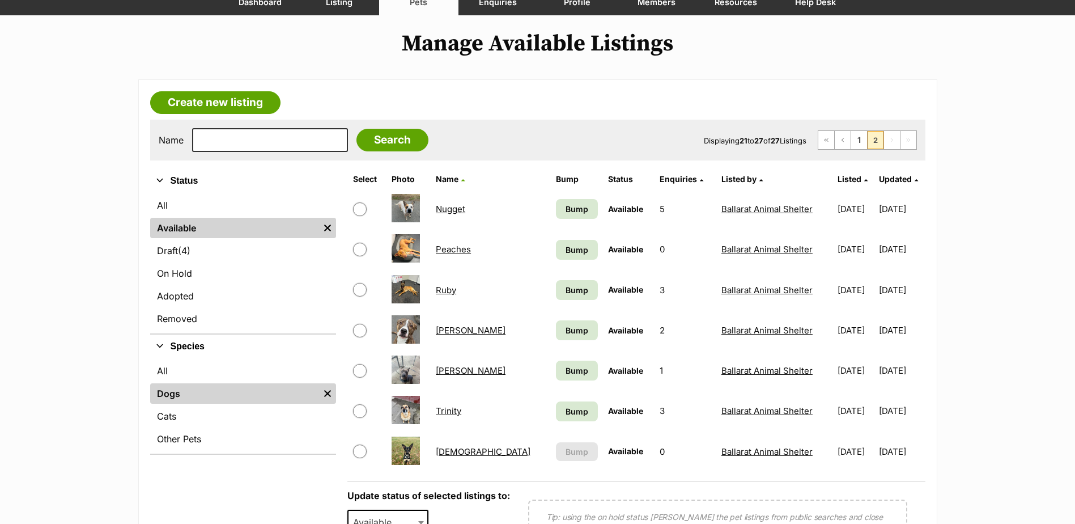
click at [455, 332] on link "Sir Loin" at bounding box center [471, 330] width 70 height 11
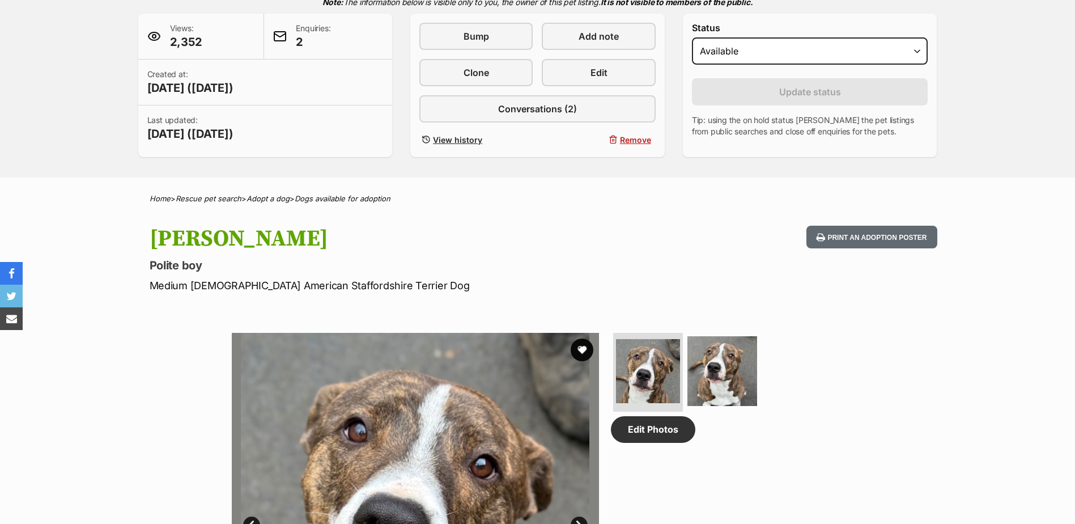
scroll to position [283, 0]
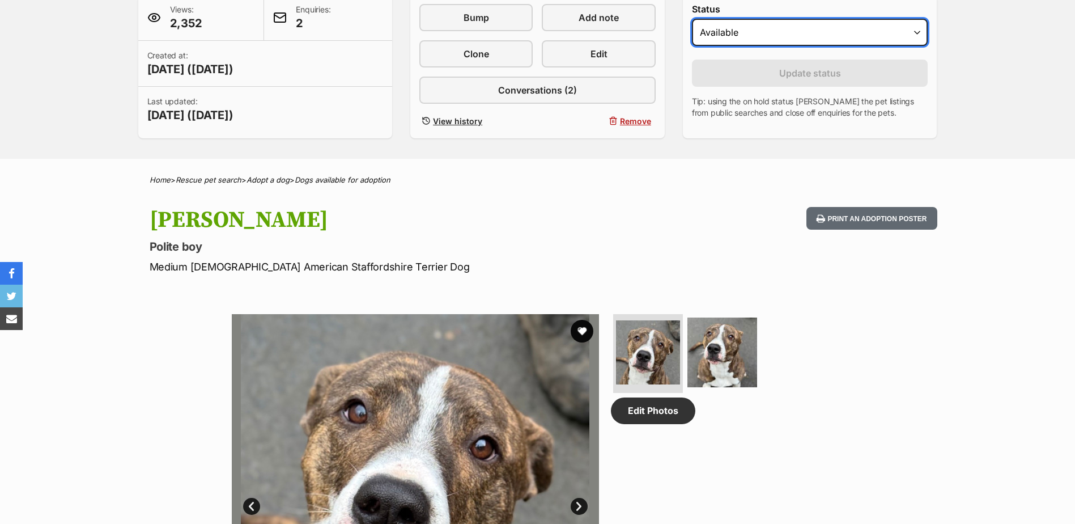
click at [798, 37] on select "Draft - not available as listing has enquires Available On hold Adopted" at bounding box center [810, 32] width 236 height 27
select select "rehomed"
click at [692, 19] on select "Draft - not available as listing has enquires Available On hold Adopted" at bounding box center [810, 32] width 236 height 27
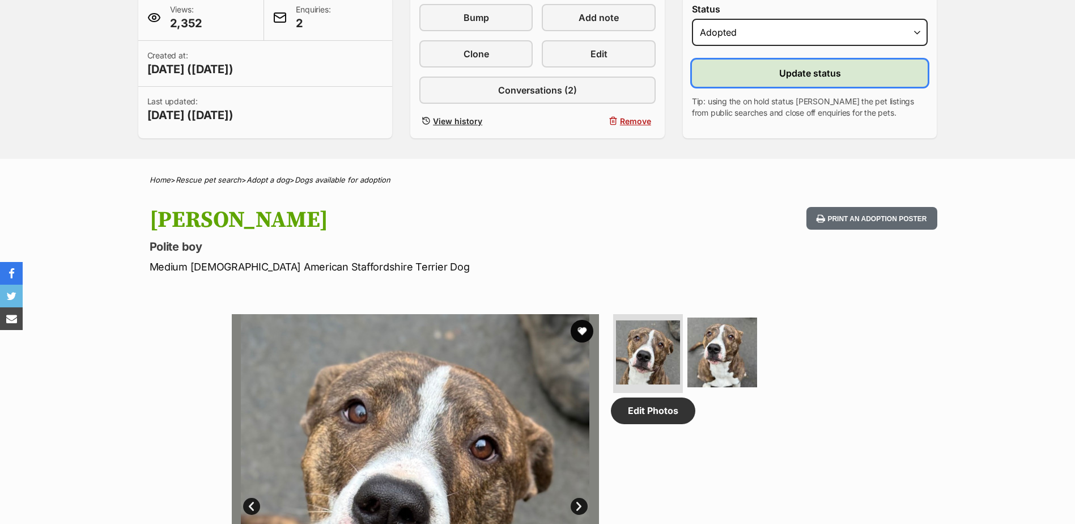
click at [753, 75] on button "Update status" at bounding box center [810, 73] width 236 height 27
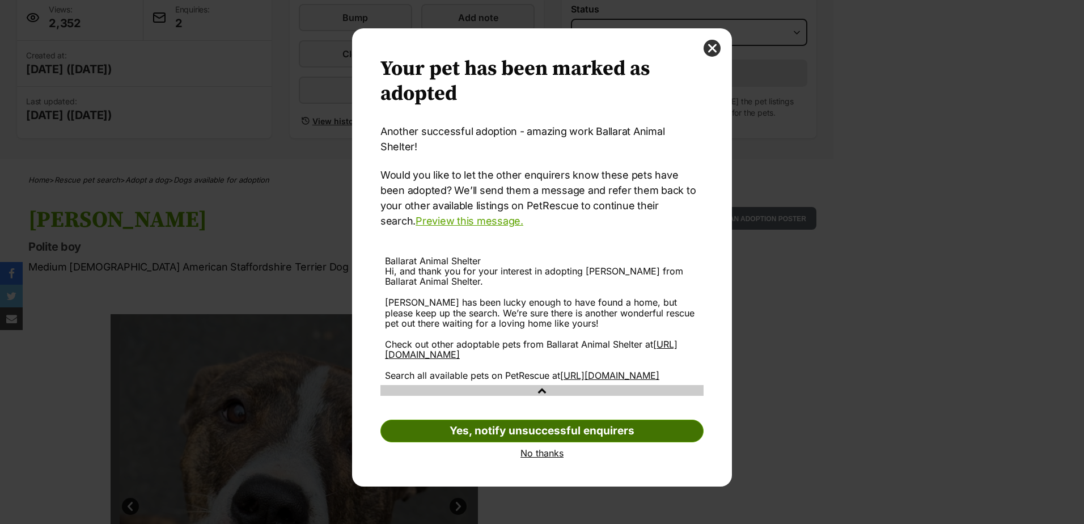
click at [535, 419] on link "Yes, notify unsuccessful enquirers" at bounding box center [541, 430] width 323 height 23
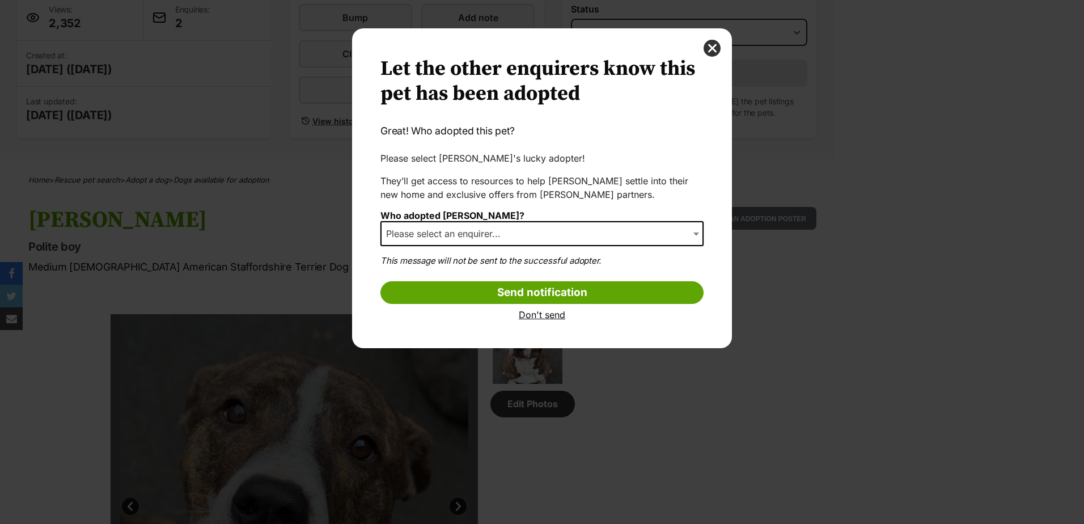
click at [498, 226] on span "Please select an enquirer..." at bounding box center [446, 234] width 130 height 16
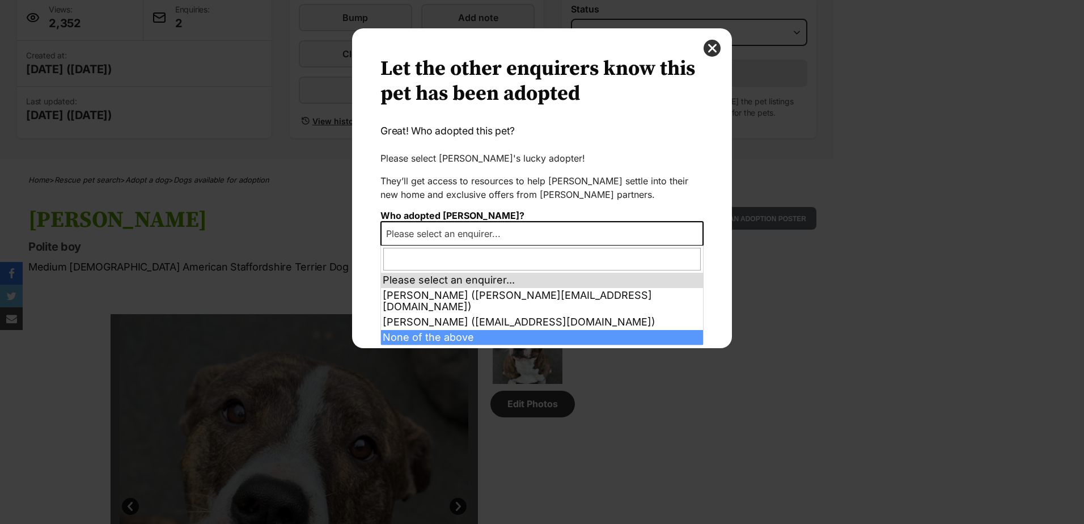
select select "other"
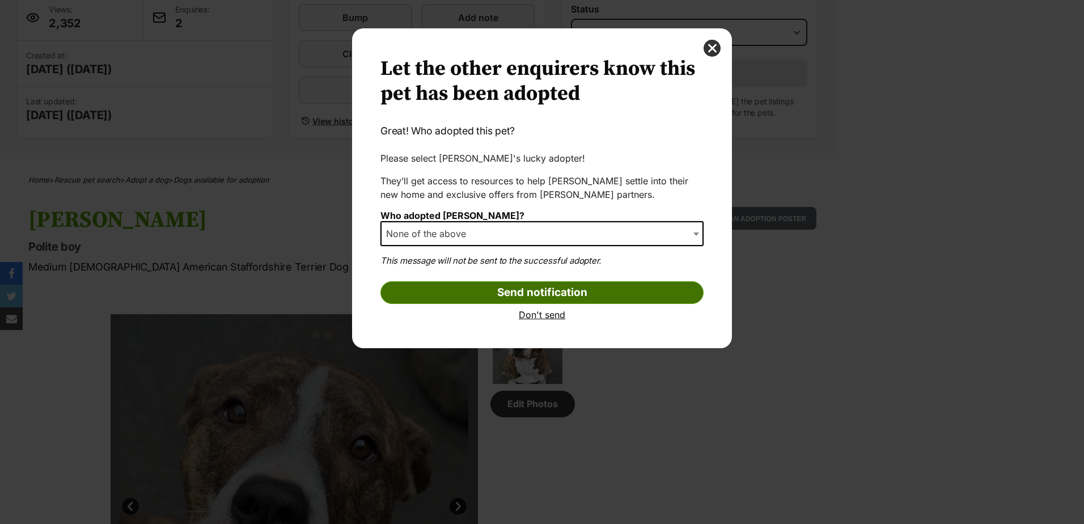
click at [501, 295] on input "Send notification" at bounding box center [541, 292] width 323 height 23
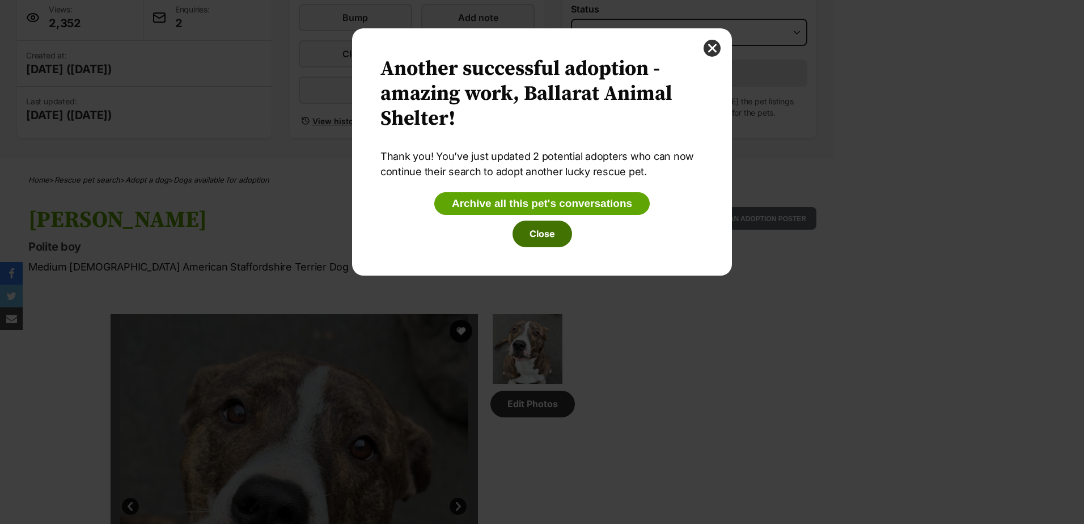
click at [556, 245] on button "Close" at bounding box center [542, 233] width 60 height 26
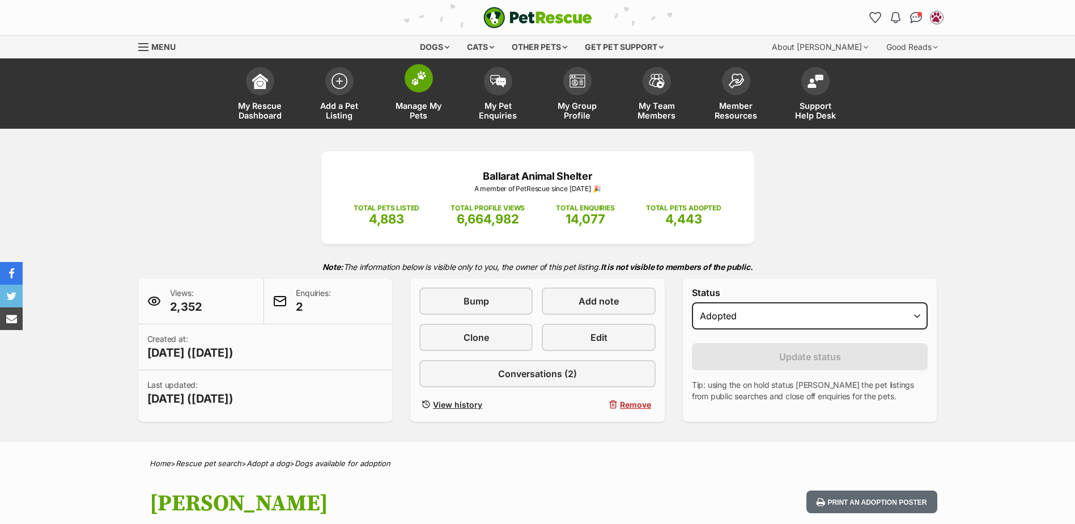
click at [403, 73] on link "Manage My Pets" at bounding box center [418, 94] width 79 height 67
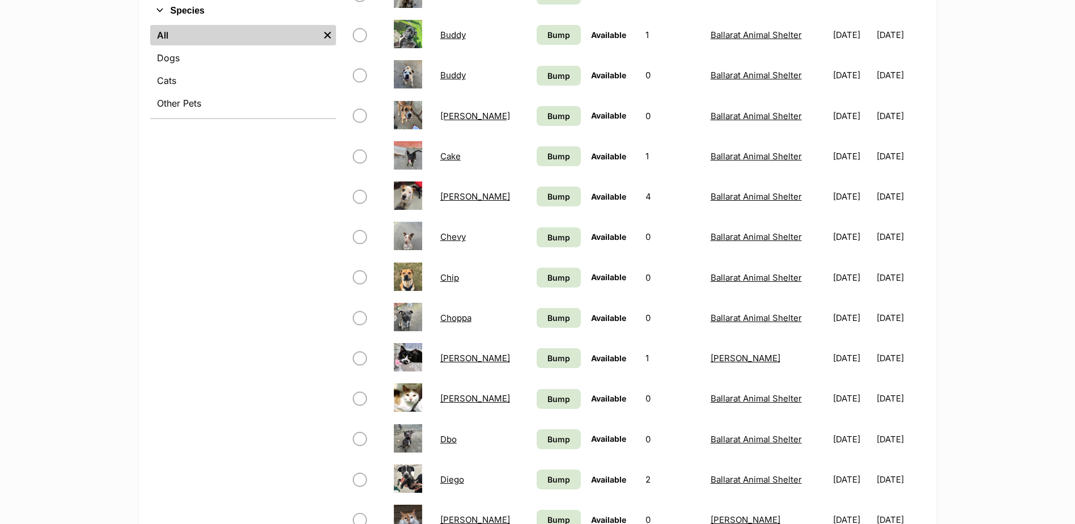
scroll to position [283, 0]
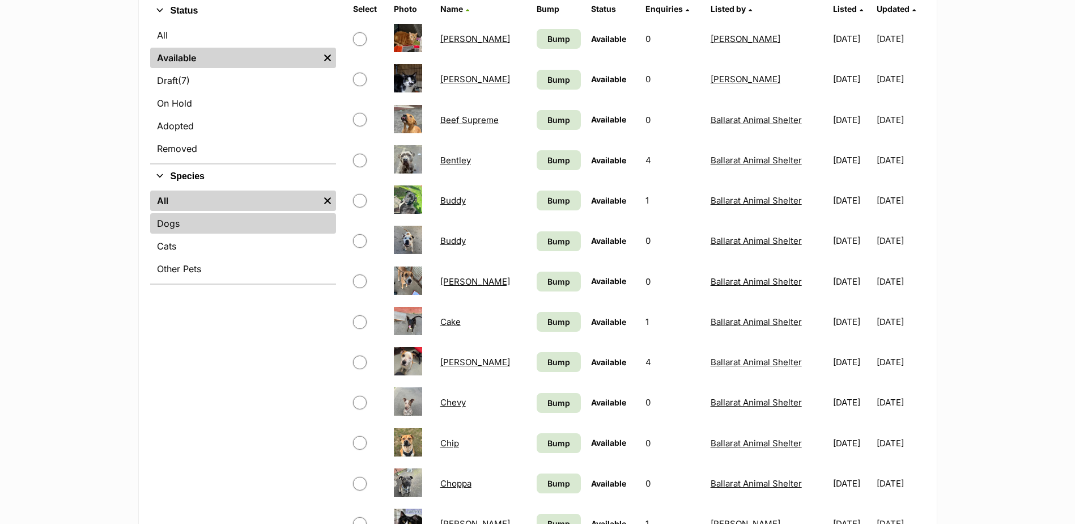
click at [167, 227] on link "Dogs" at bounding box center [243, 223] width 186 height 20
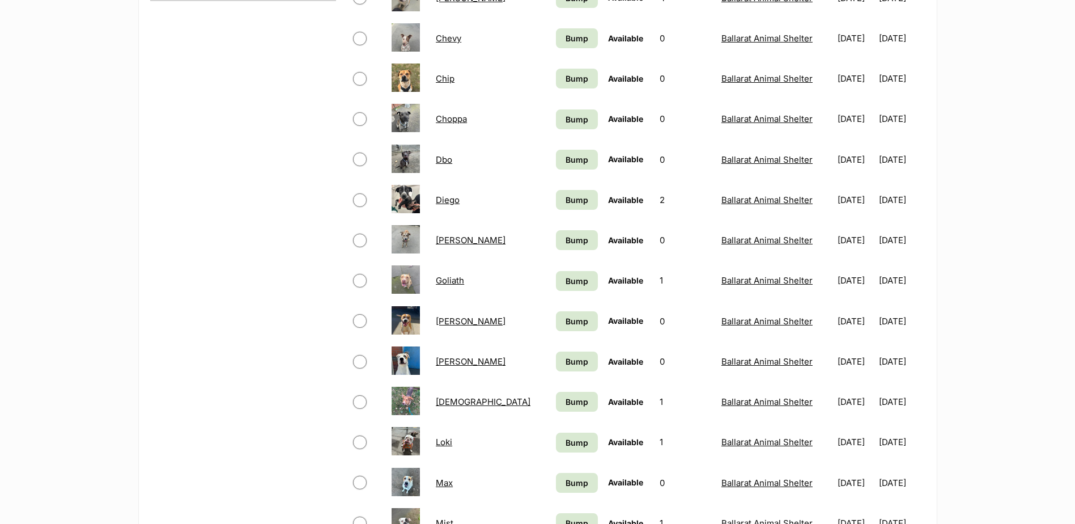
scroll to position [793, 0]
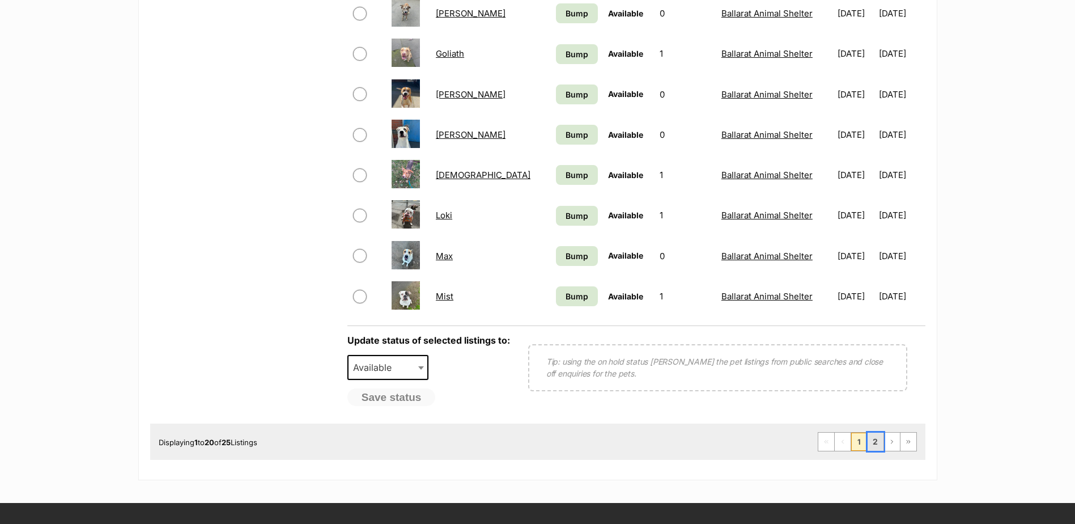
click at [873, 438] on link "2" at bounding box center [876, 441] width 16 height 18
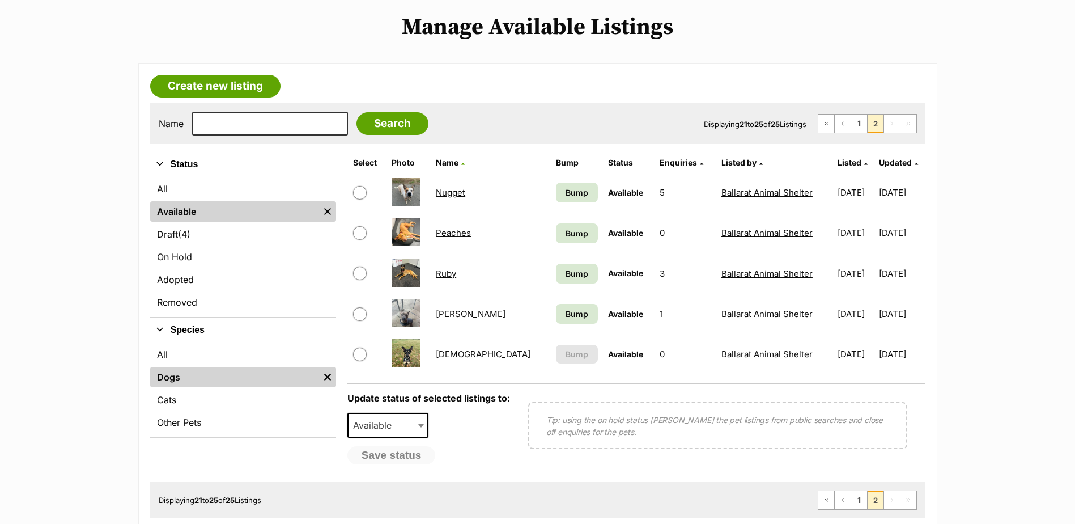
scroll to position [227, 0]
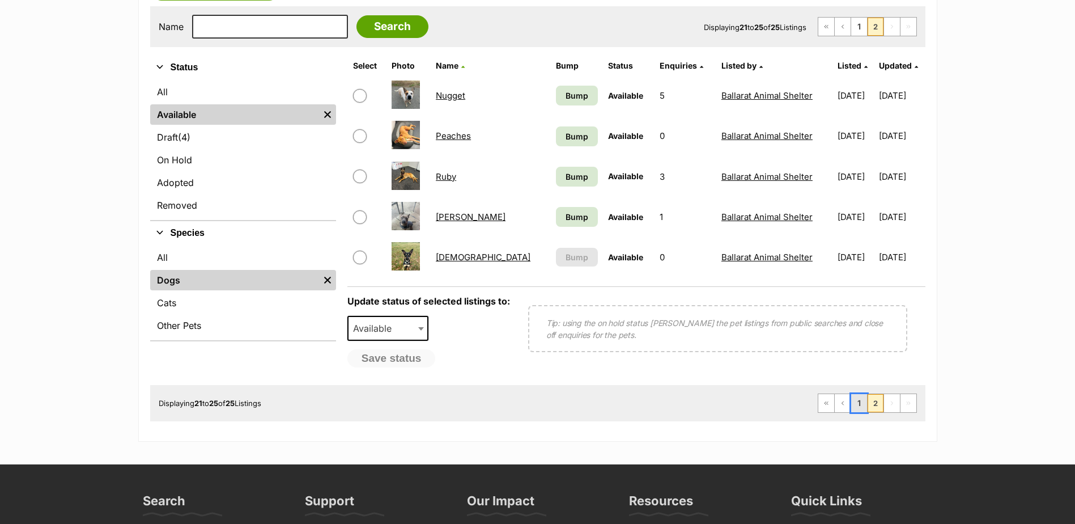
click at [861, 407] on link "1" at bounding box center [859, 403] width 16 height 18
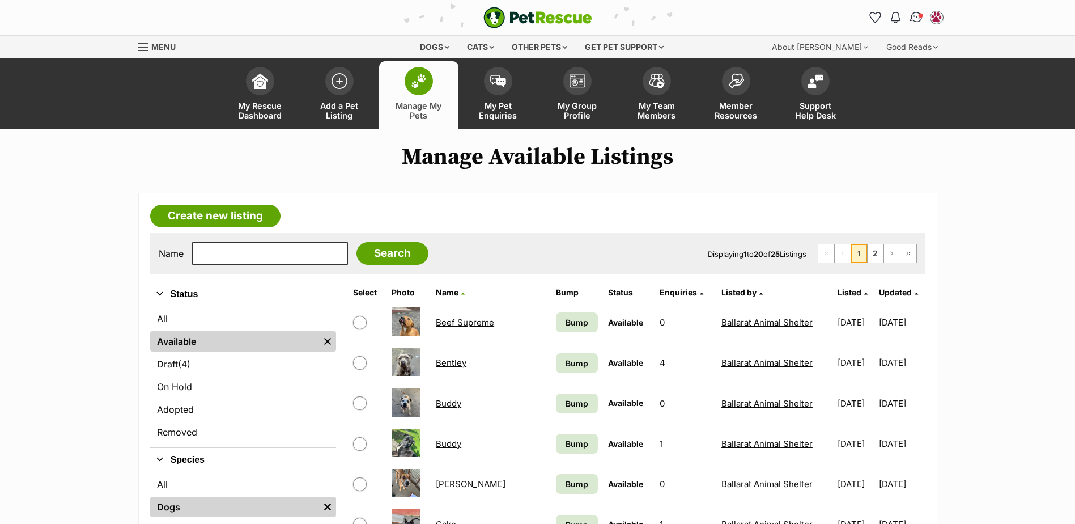
click at [912, 18] on img "Conversations" at bounding box center [915, 17] width 15 height 15
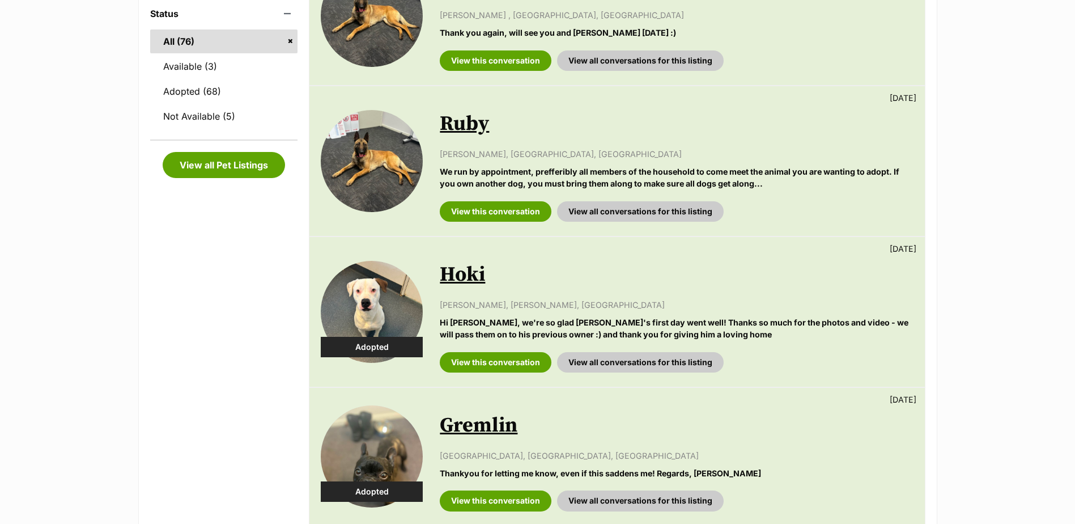
scroll to position [227, 0]
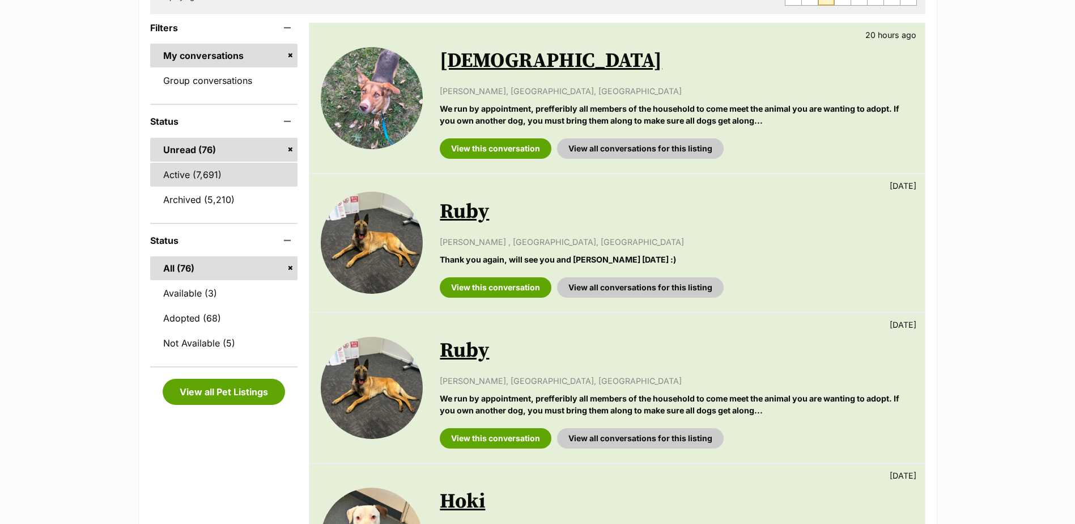
click at [203, 183] on link "Active (7,691)" at bounding box center [224, 175] width 148 height 24
